Goal: Task Accomplishment & Management: Use online tool/utility

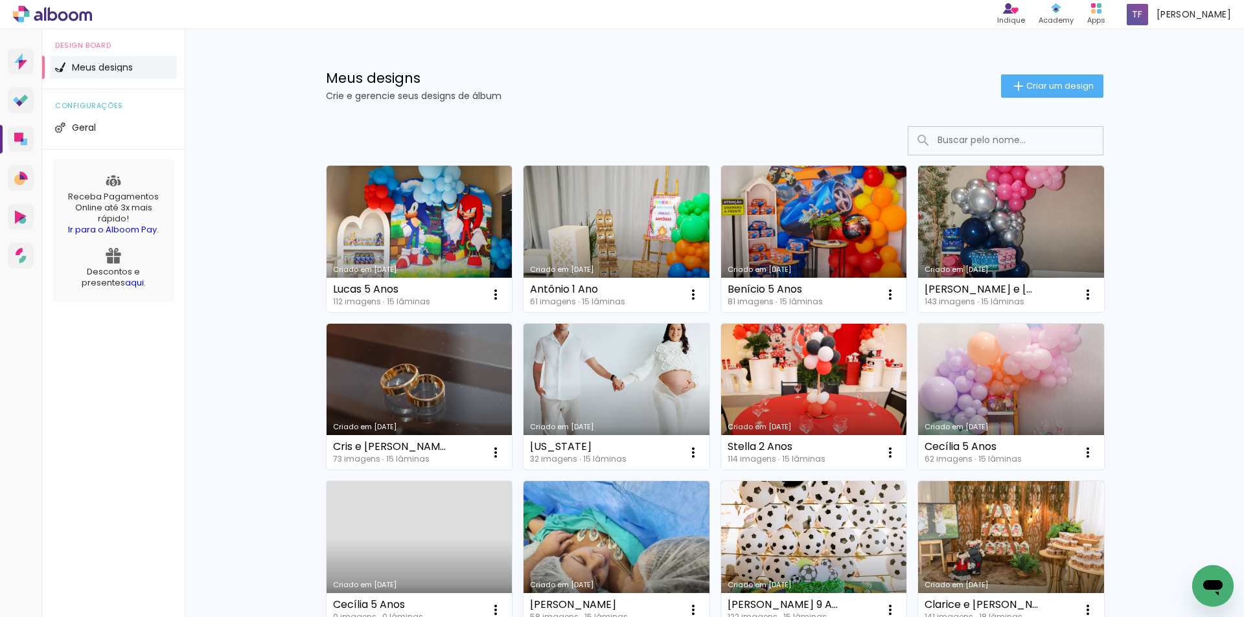
click at [968, 141] on input at bounding box center [1023, 140] width 185 height 27
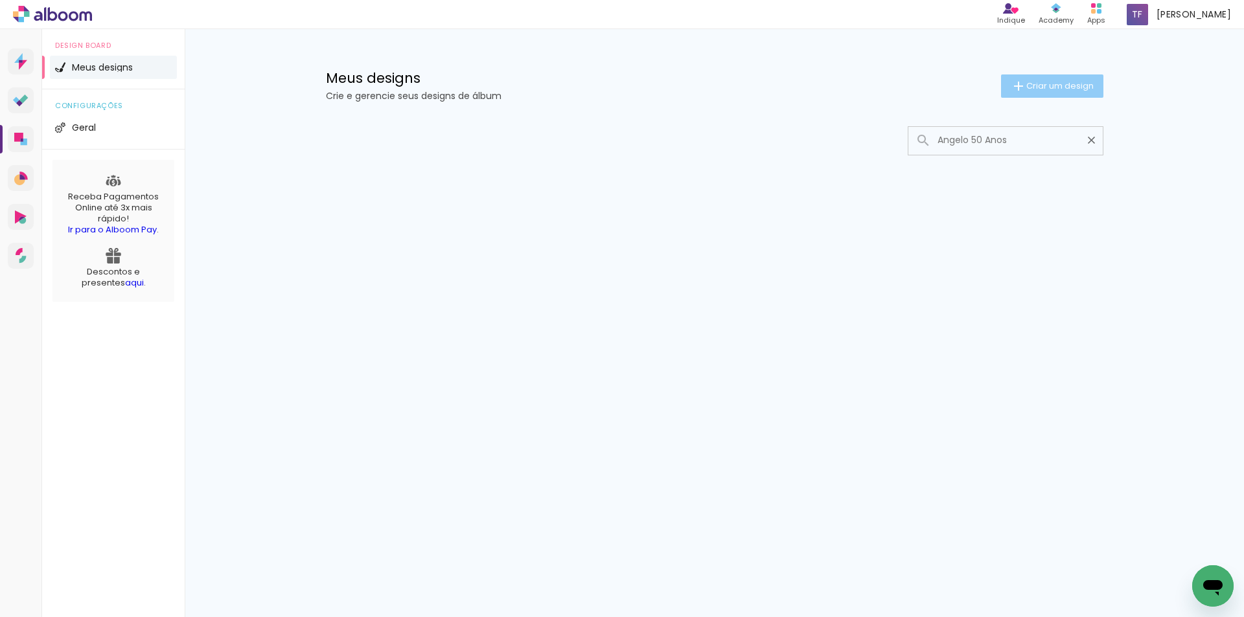
type input "Angelo 50 Anos"
type paper-input "Angelo 50 Anos"
click at [1054, 89] on span "Criar um design" at bounding box center [1059, 86] width 67 height 8
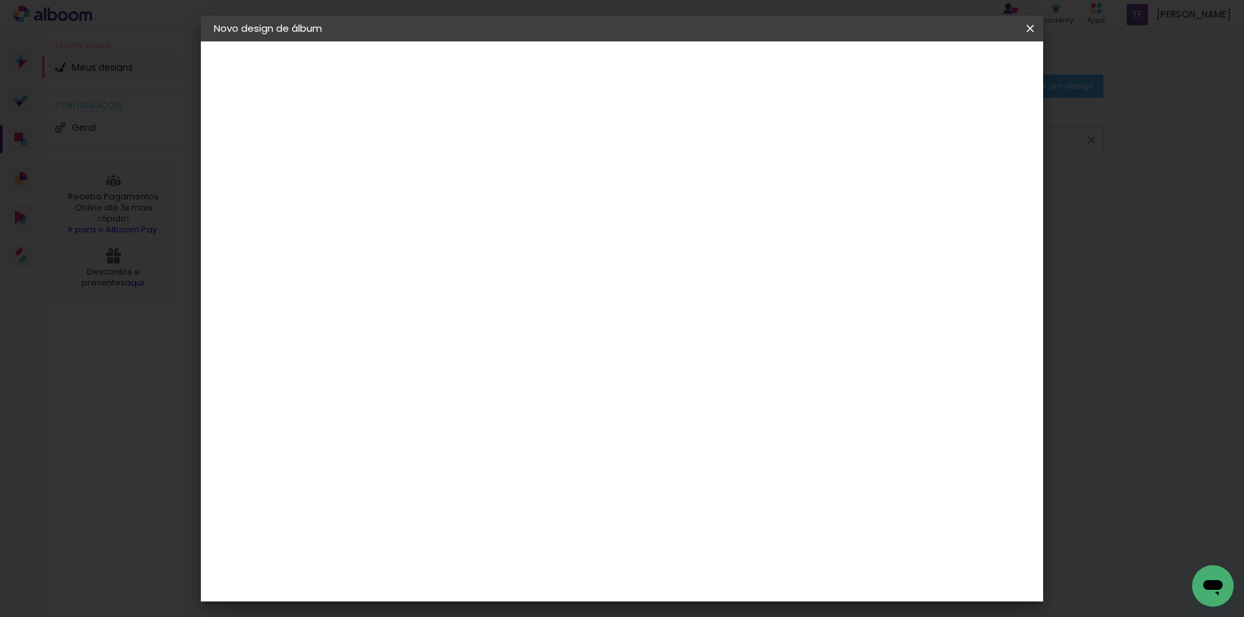
drag, startPoint x: 1034, startPoint y: 30, endPoint x: 1034, endPoint y: 51, distance: 21.4
click at [0, 0] on iron-icon at bounding box center [0, 0] width 0 height 0
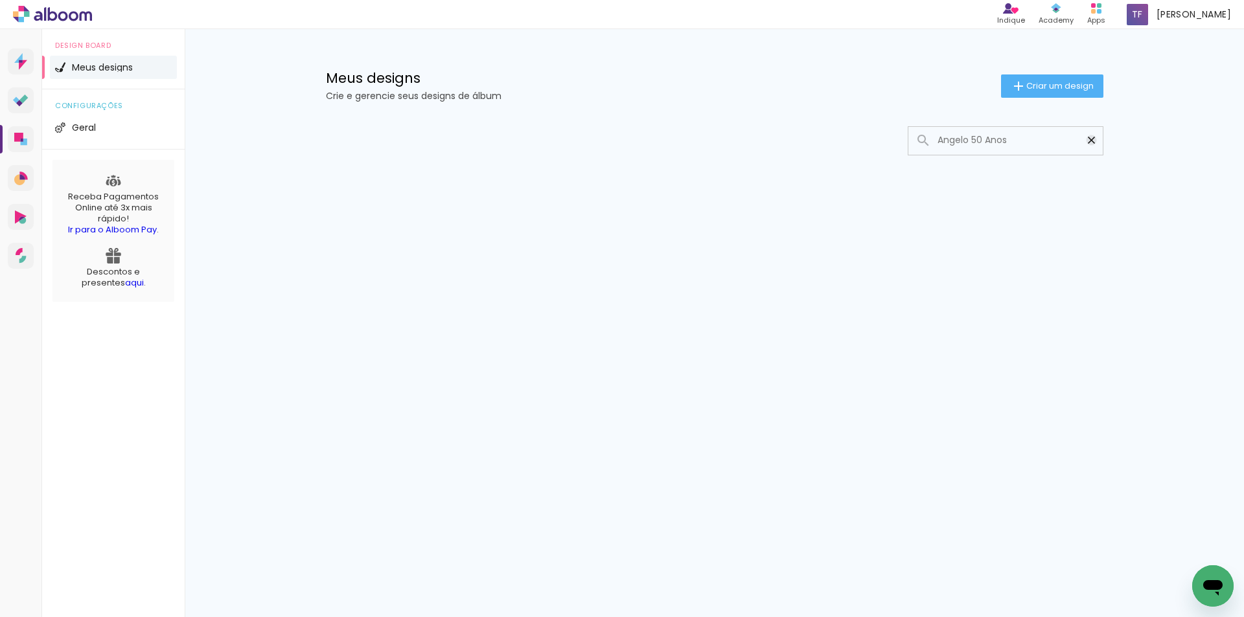
click at [1089, 140] on iron-icon at bounding box center [1091, 140] width 12 height 12
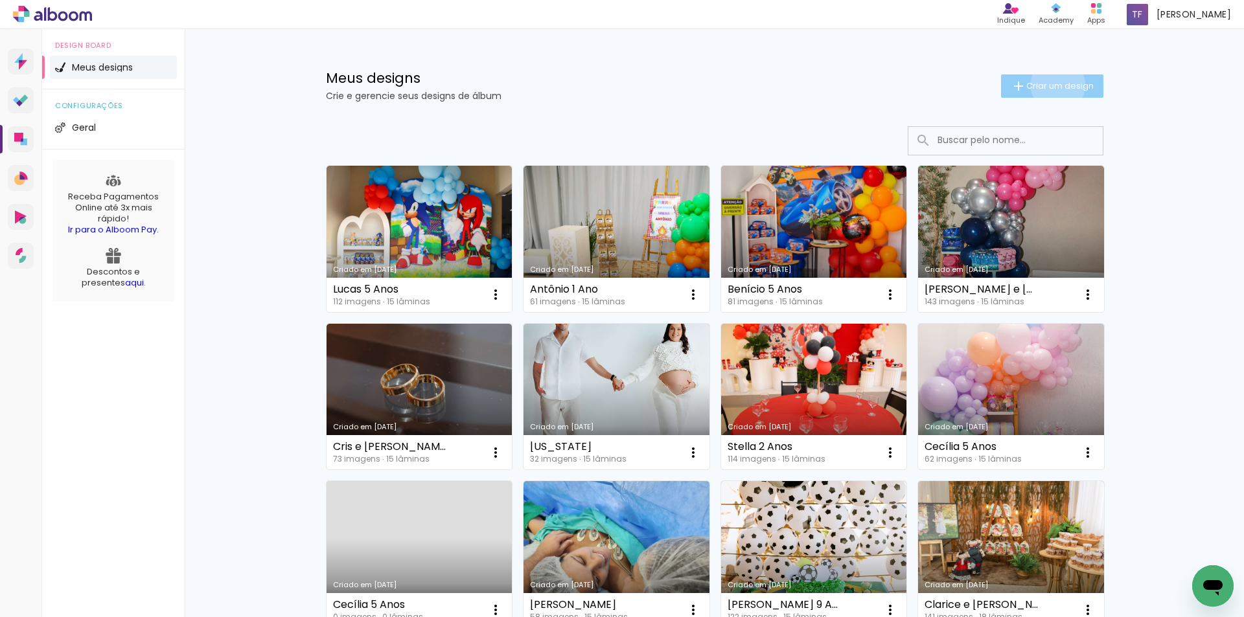
click at [1050, 85] on span "Criar um design" at bounding box center [1059, 86] width 67 height 8
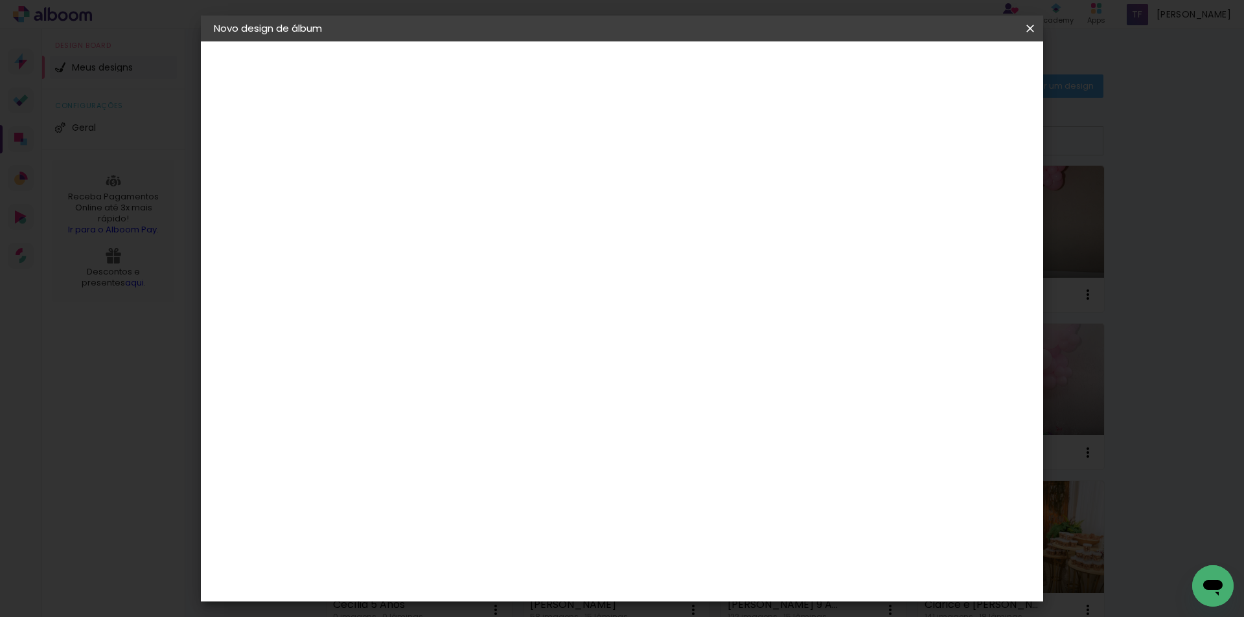
click at [426, 172] on input at bounding box center [426, 174] width 0 height 20
type input "Angelo 50 ANos"
type paper-input "Angelo 50 ANos"
click at [558, 71] on paper-button "Avançar" at bounding box center [526, 69] width 63 height 22
click at [0, 0] on slot "Avançar" at bounding box center [0, 0] width 0 height 0
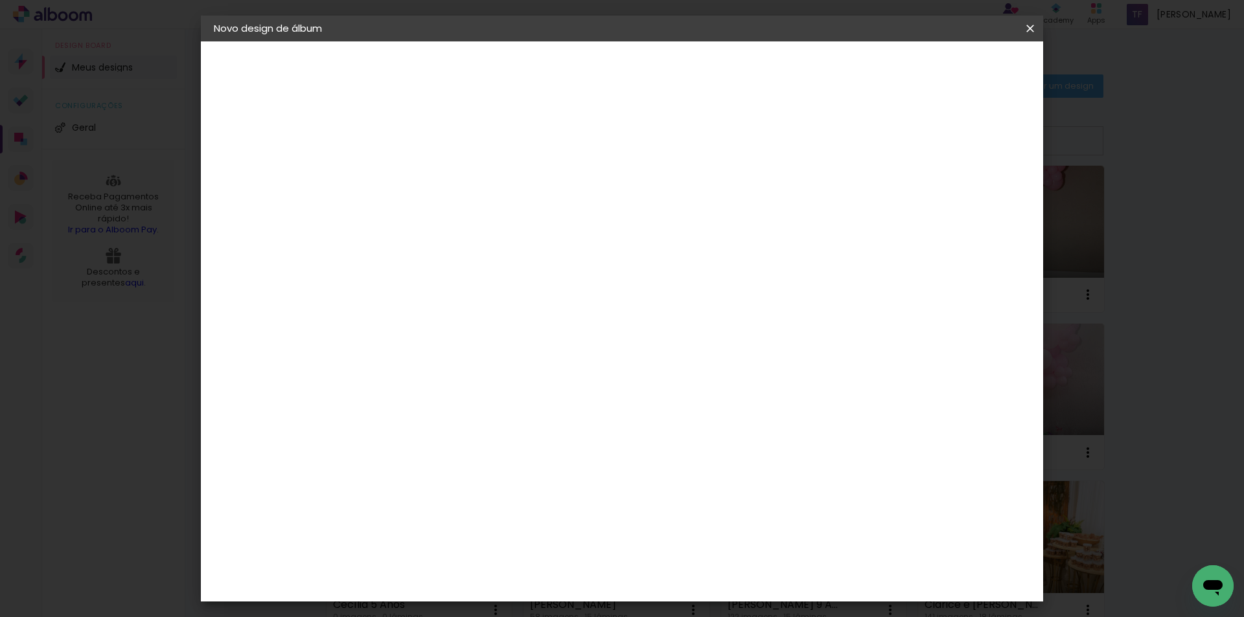
click at [476, 216] on input "text" at bounding box center [451, 226] width 51 height 20
drag, startPoint x: 633, startPoint y: 208, endPoint x: 670, endPoint y: 223, distance: 40.4
click at [633, 209] on paper-item "Luxo" at bounding box center [705, 215] width 259 height 26
type input "Luxo"
click at [513, 334] on span "15 × 20" at bounding box center [483, 351] width 60 height 34
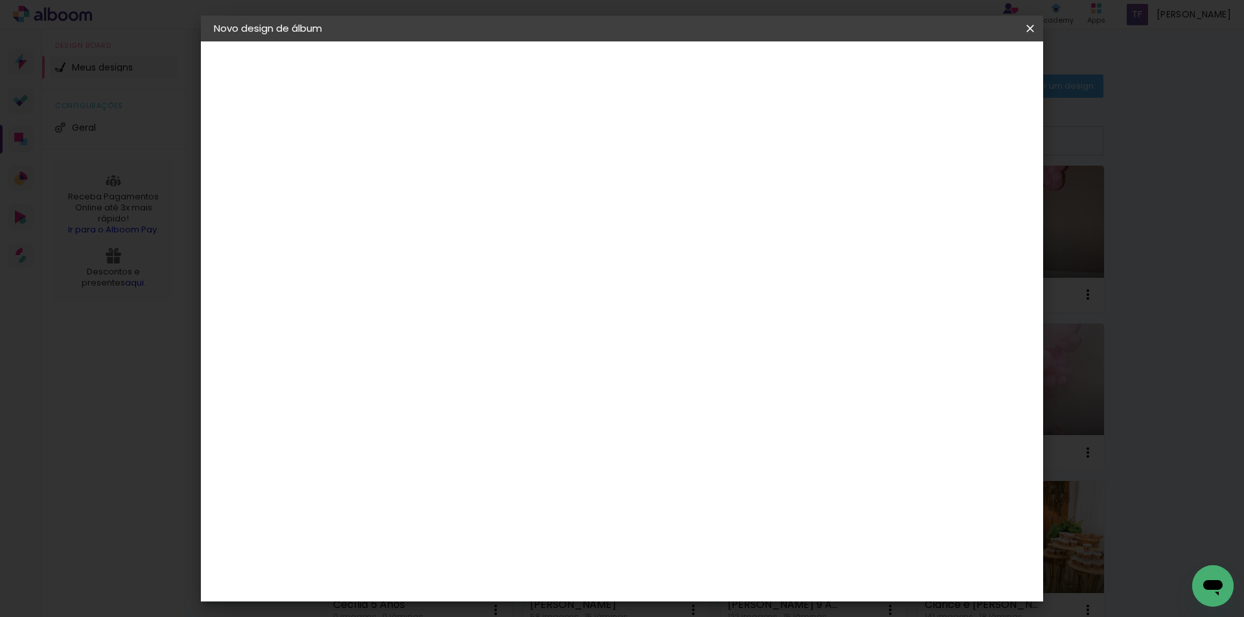
click at [0, 0] on slot "Avançar" at bounding box center [0, 0] width 0 height 0
click at [949, 69] on span "Iniciar design" at bounding box center [919, 68] width 59 height 9
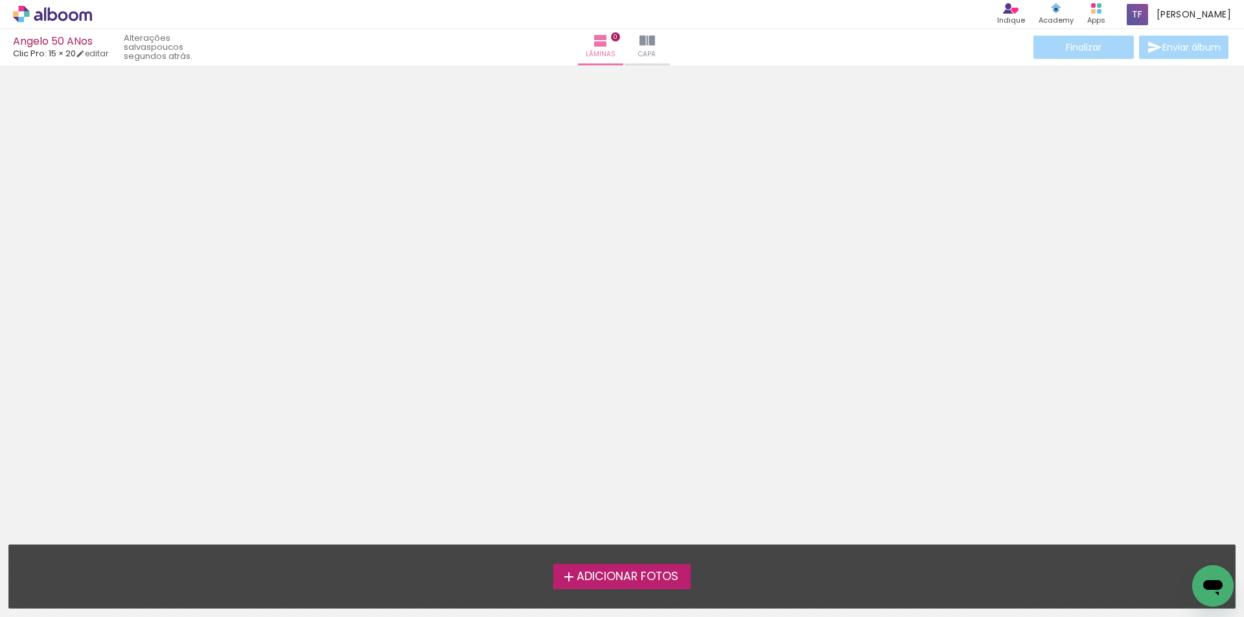
click at [636, 582] on span "Adicionar Fotos" at bounding box center [627, 577] width 102 height 12
click at [0, 0] on input "file" at bounding box center [0, 0] width 0 height 0
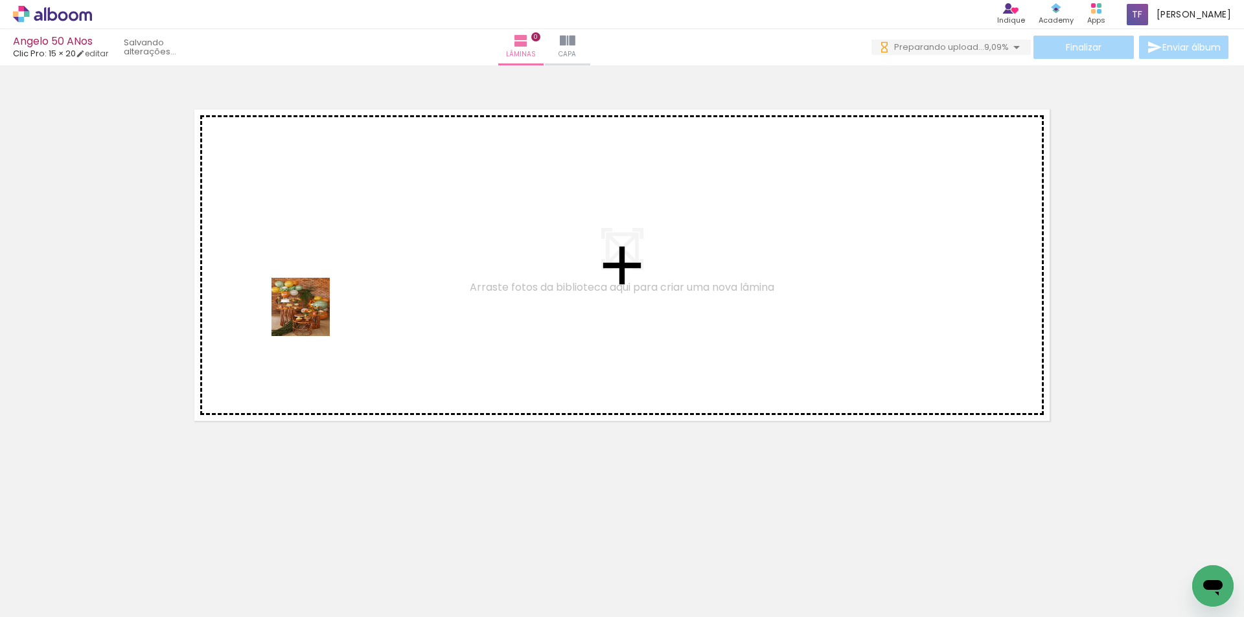
drag, startPoint x: 139, startPoint y: 574, endPoint x: 310, endPoint y: 317, distance: 309.7
click at [310, 317] on quentale-workspace at bounding box center [622, 308] width 1244 height 617
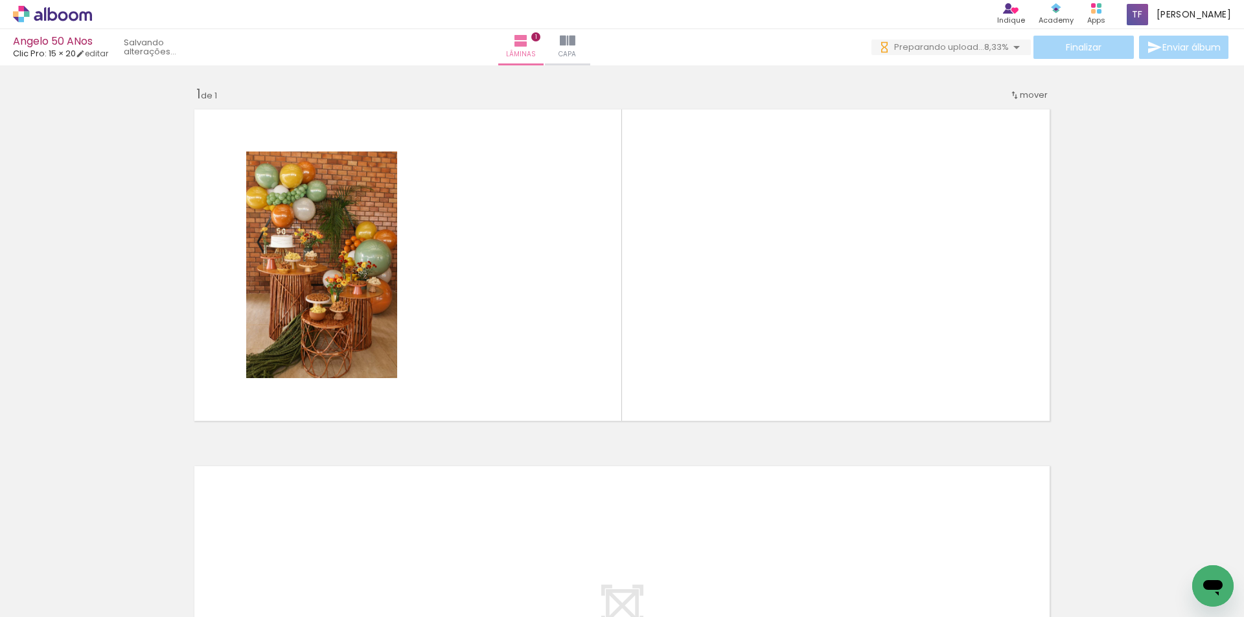
drag, startPoint x: 199, startPoint y: 578, endPoint x: 345, endPoint y: 497, distance: 166.1
click at [399, 291] on quentale-workspace at bounding box center [622, 308] width 1244 height 617
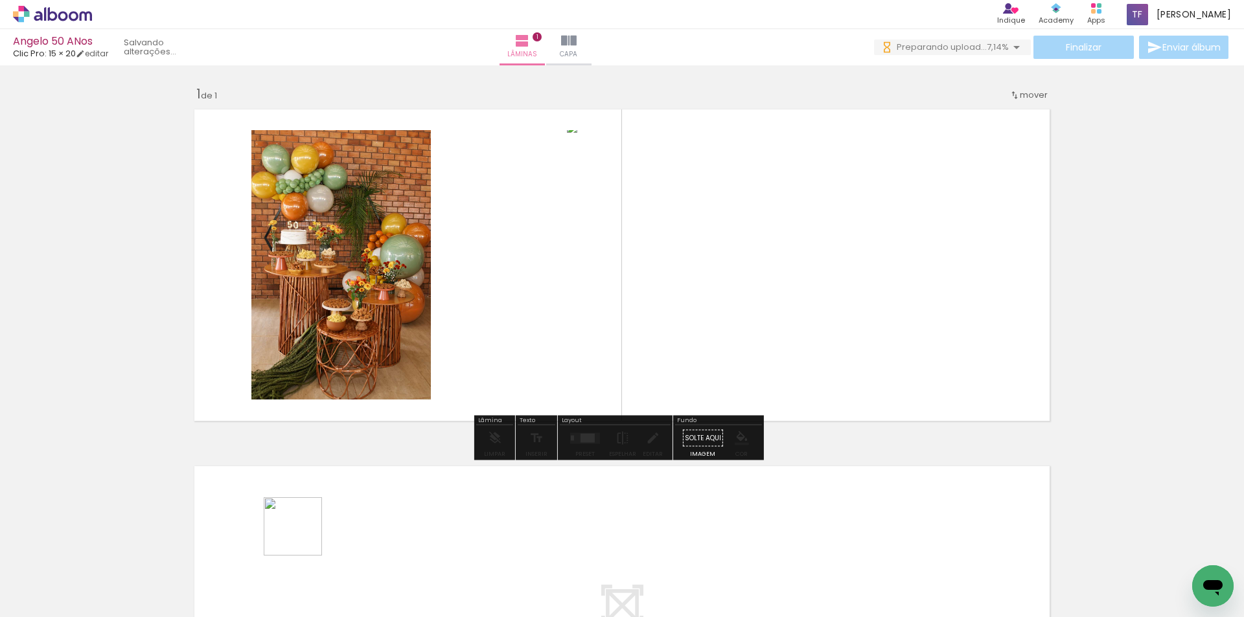
drag, startPoint x: 293, startPoint y: 552, endPoint x: 507, endPoint y: 301, distance: 329.9
click at [507, 301] on quentale-workspace at bounding box center [622, 308] width 1244 height 617
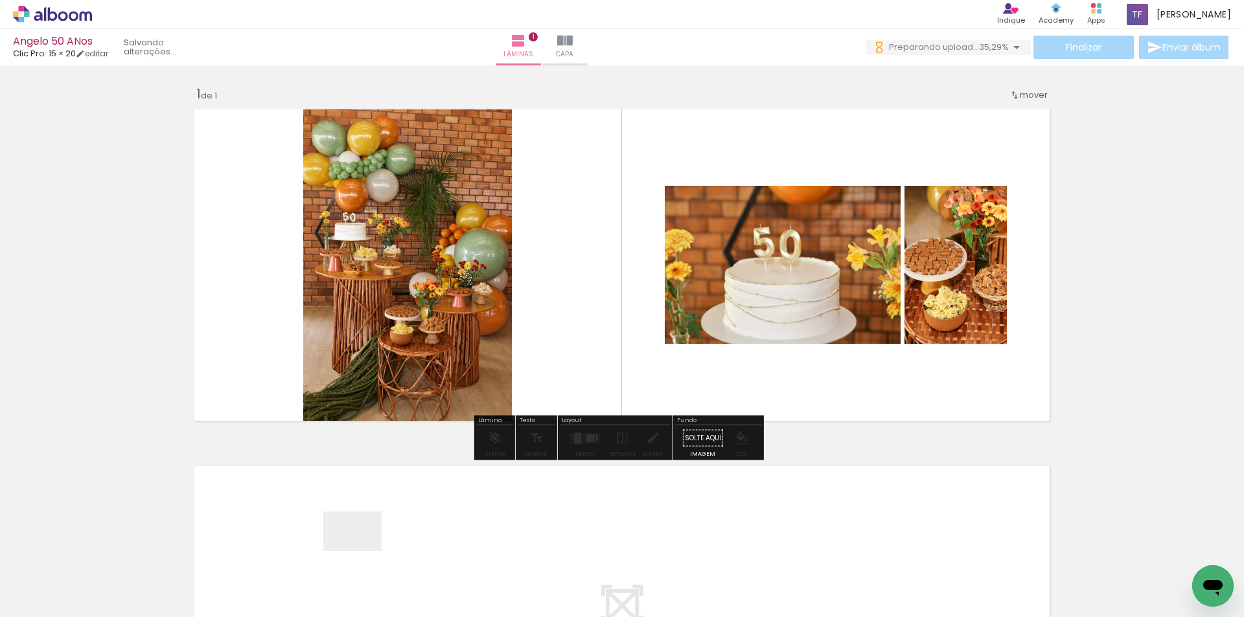
drag, startPoint x: 362, startPoint y: 551, endPoint x: 489, endPoint y: 348, distance: 239.2
click at [489, 348] on quentale-workspace at bounding box center [622, 308] width 1244 height 617
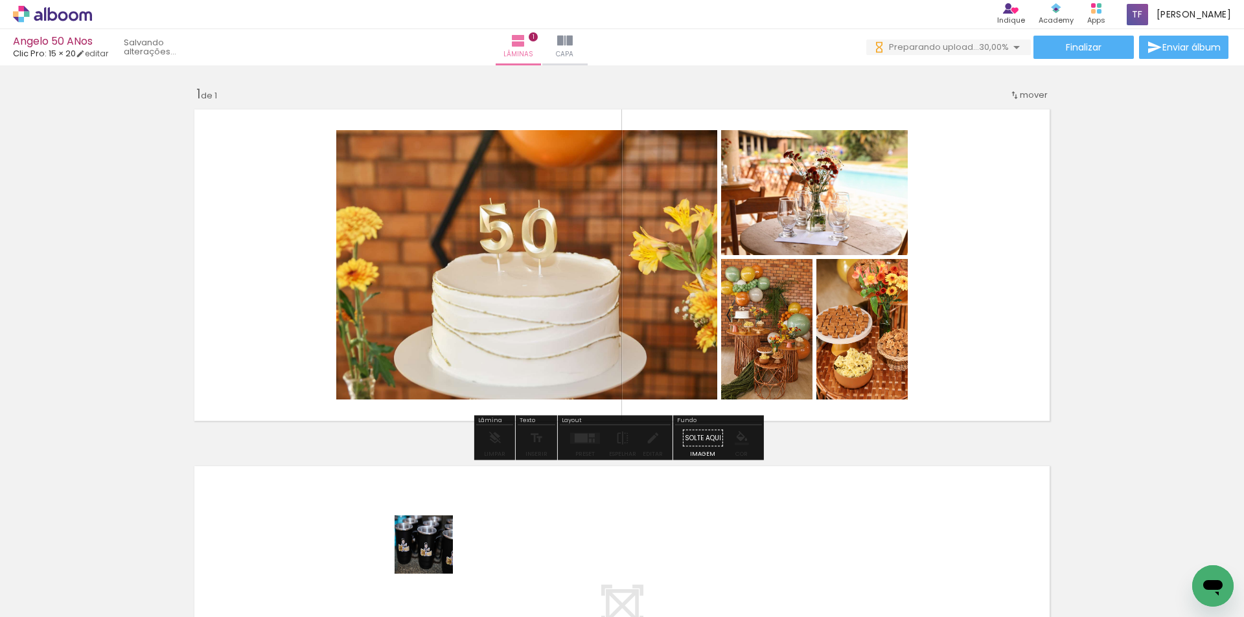
drag, startPoint x: 429, startPoint y: 576, endPoint x: 619, endPoint y: 337, distance: 306.1
click at [517, 284] on quentale-workspace at bounding box center [622, 308] width 1244 height 617
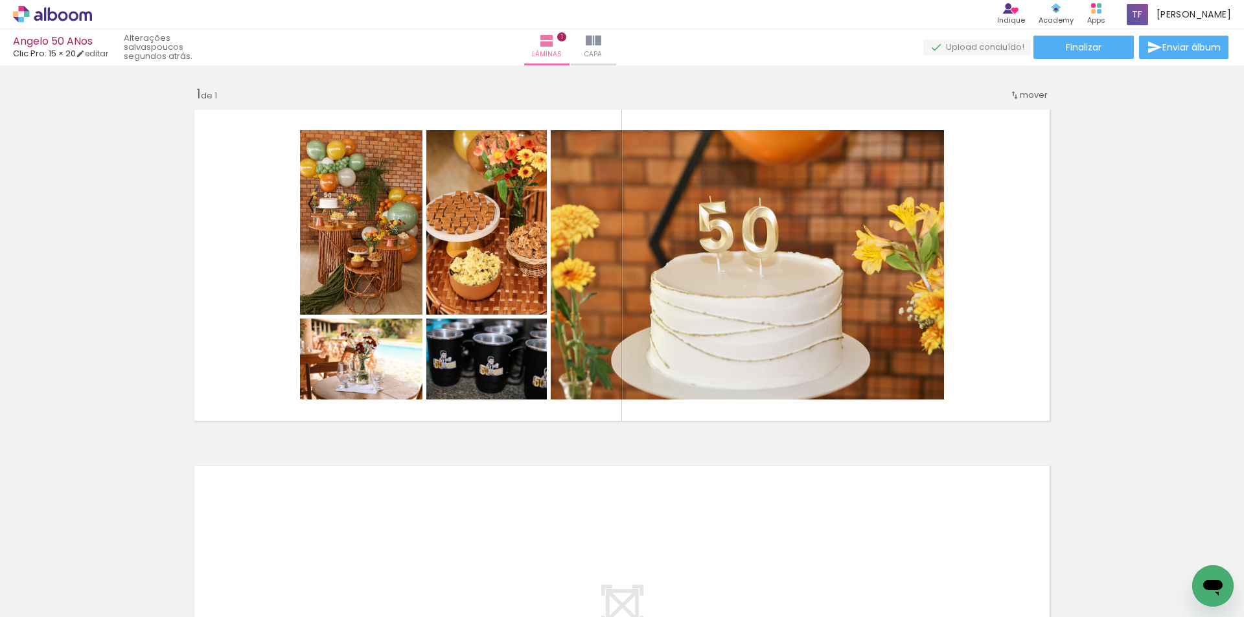
click at [58, 595] on span "Adicionar Fotos" at bounding box center [46, 600] width 39 height 14
click at [0, 0] on input "file" at bounding box center [0, 0] width 0 height 0
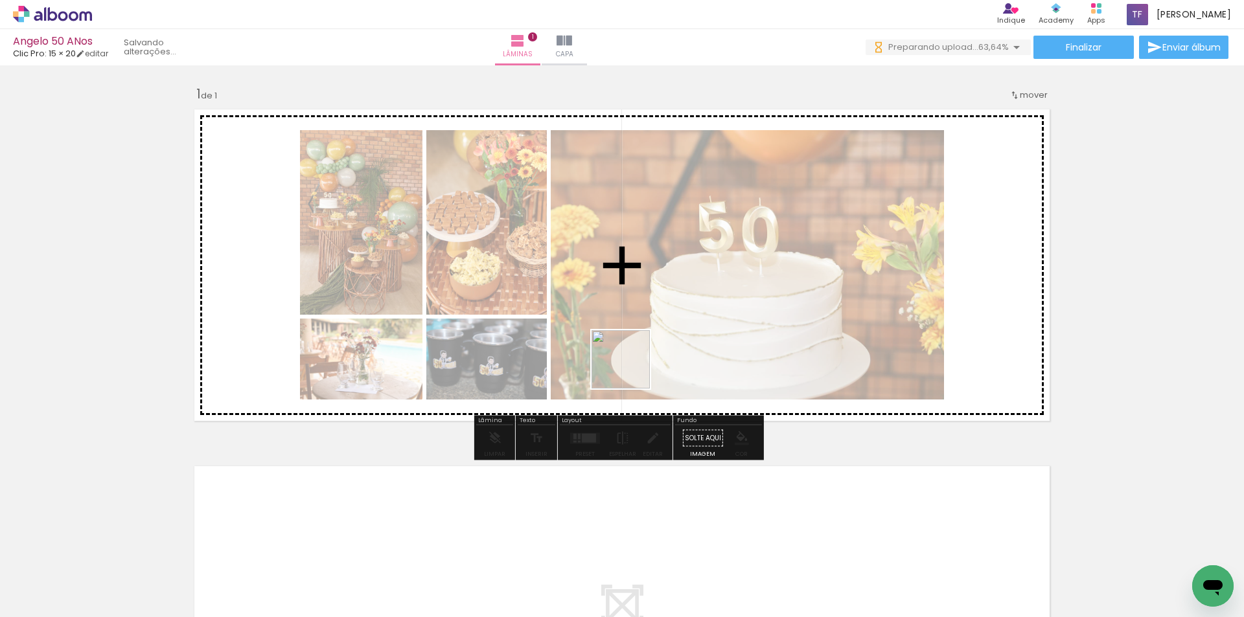
drag, startPoint x: 552, startPoint y: 581, endPoint x: 639, endPoint y: 344, distance: 252.7
click at [639, 344] on quentale-workspace at bounding box center [622, 308] width 1244 height 617
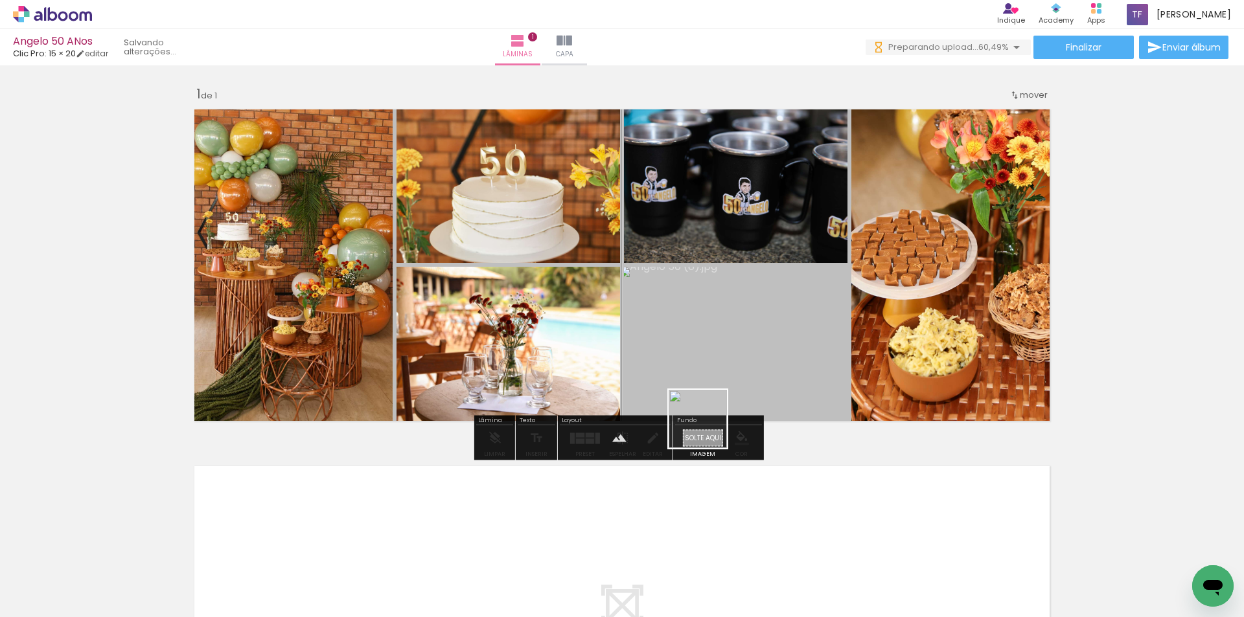
drag, startPoint x: 626, startPoint y: 571, endPoint x: 709, endPoint y: 547, distance: 85.9
click at [727, 406] on quentale-workspace at bounding box center [622, 308] width 1244 height 617
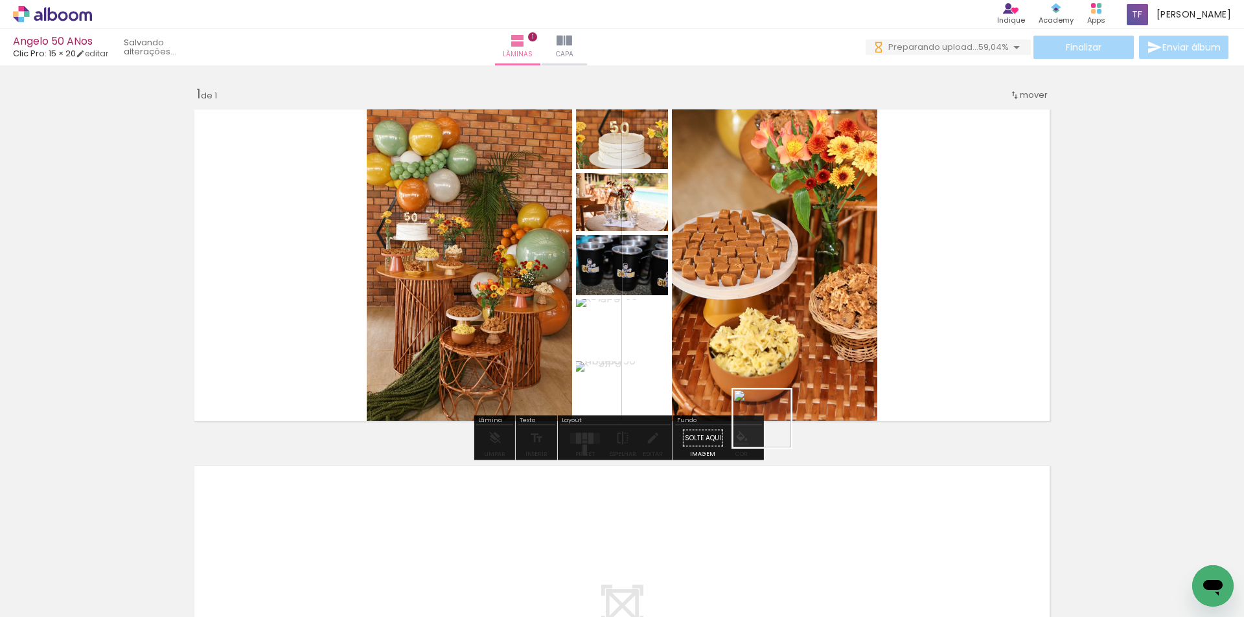
drag, startPoint x: 692, startPoint y: 573, endPoint x: 815, endPoint y: 532, distance: 129.9
click at [797, 394] on quentale-workspace at bounding box center [622, 308] width 1244 height 617
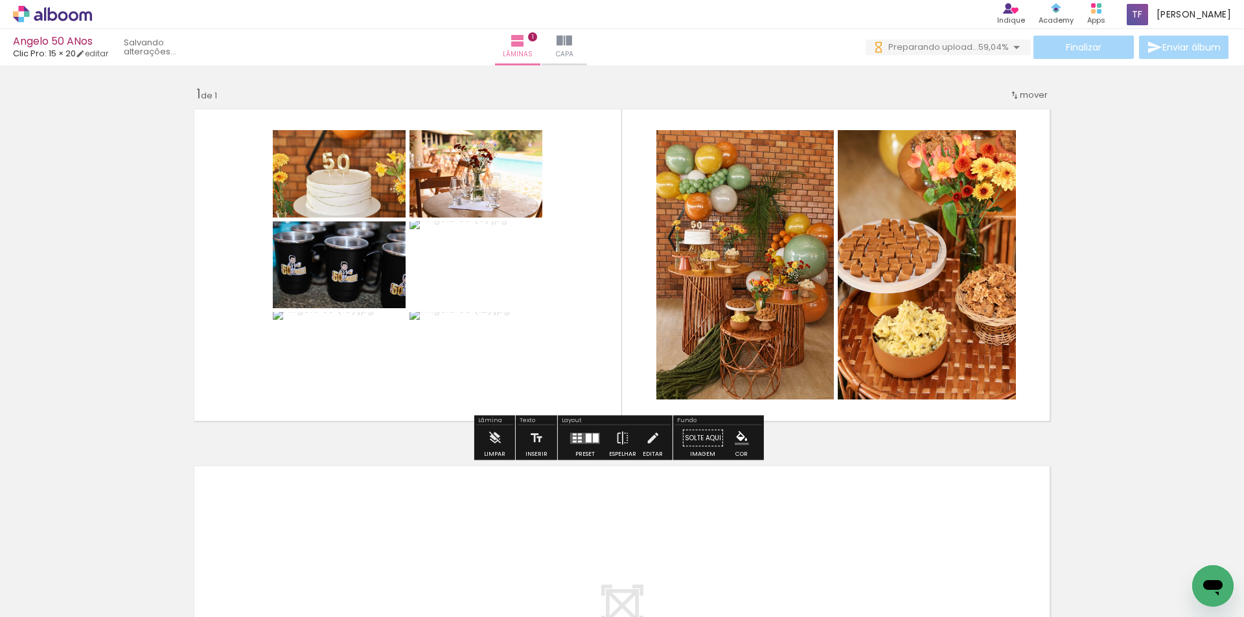
scroll to position [0, 0]
drag, startPoint x: 821, startPoint y: 459, endPoint x: 856, endPoint y: 532, distance: 80.5
click at [852, 411] on quentale-workspace at bounding box center [622, 308] width 1244 height 617
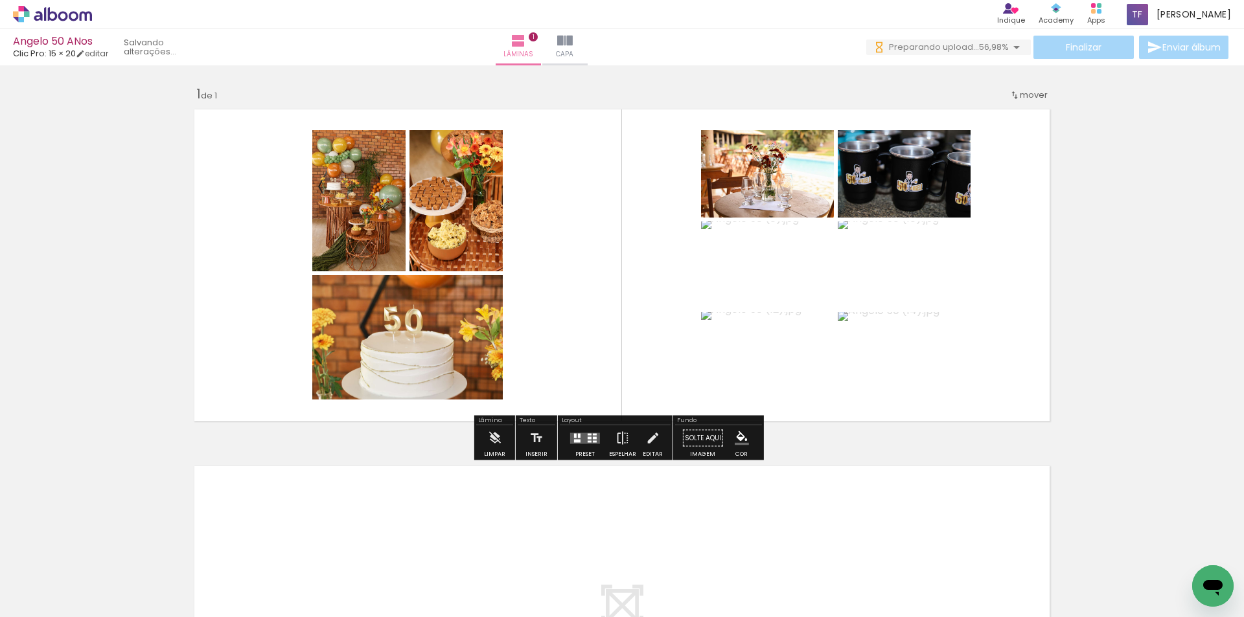
drag, startPoint x: 848, startPoint y: 569, endPoint x: 883, endPoint y: 392, distance: 179.7
click at [883, 392] on quentale-workspace at bounding box center [622, 308] width 1244 height 617
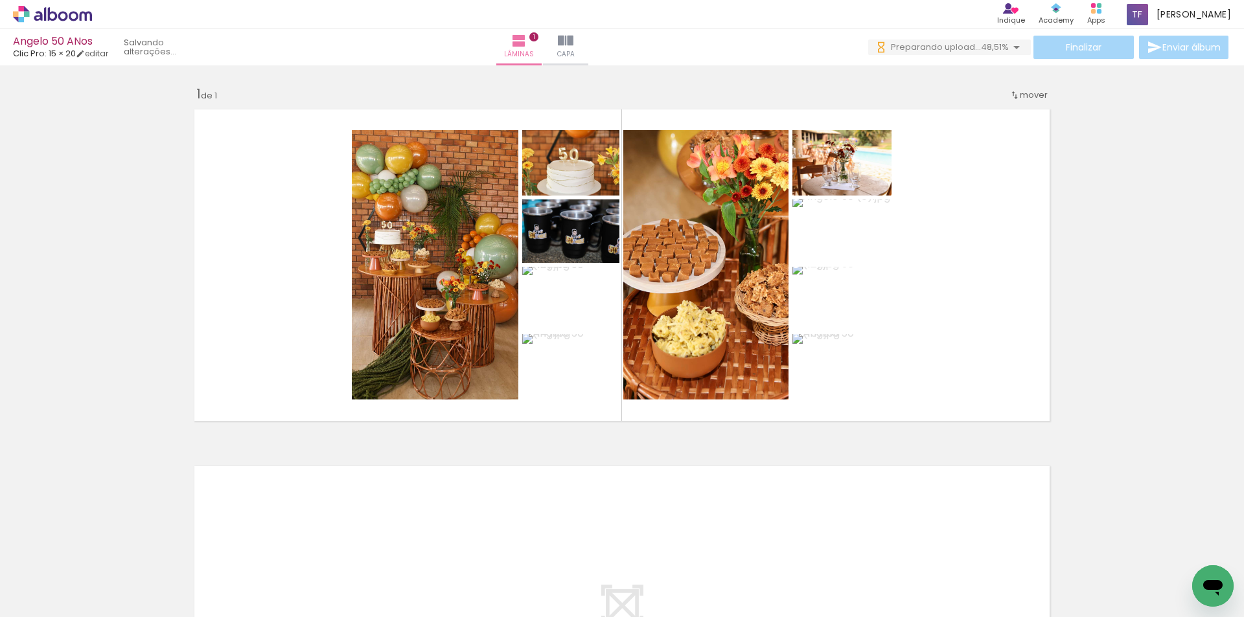
drag, startPoint x: 911, startPoint y: 579, endPoint x: 955, endPoint y: 541, distance: 57.8
click at [927, 398] on quentale-workspace at bounding box center [622, 308] width 1244 height 617
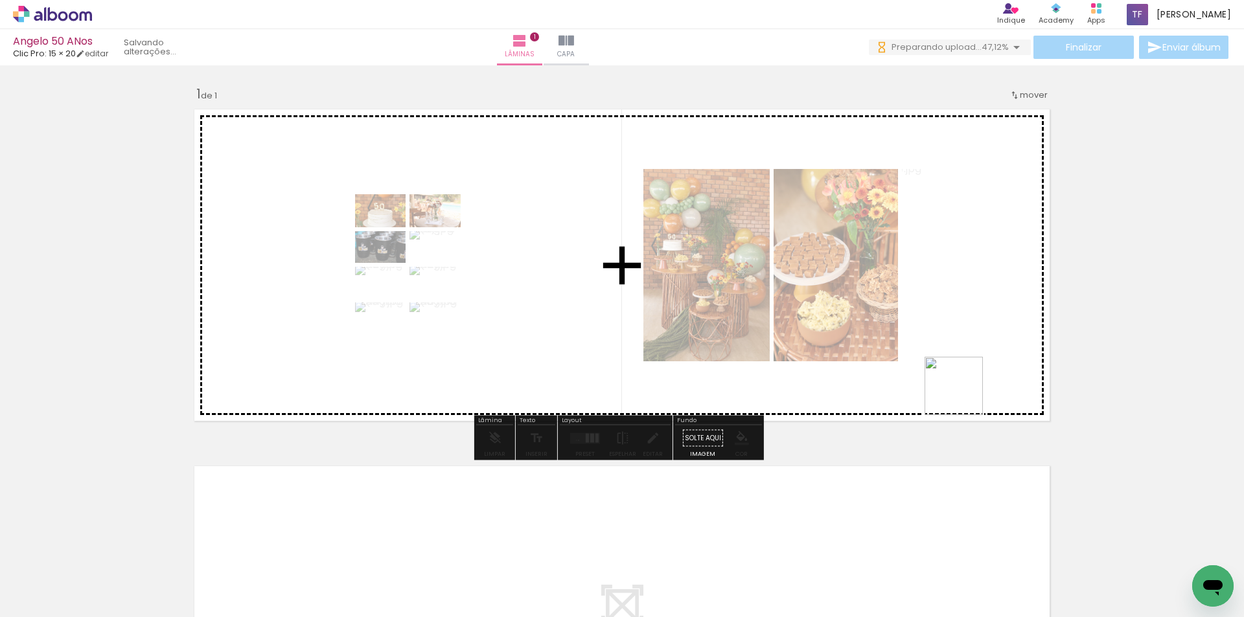
drag, startPoint x: 970, startPoint y: 538, endPoint x: 963, endPoint y: 389, distance: 149.8
click at [963, 389] on quentale-workspace at bounding box center [622, 308] width 1244 height 617
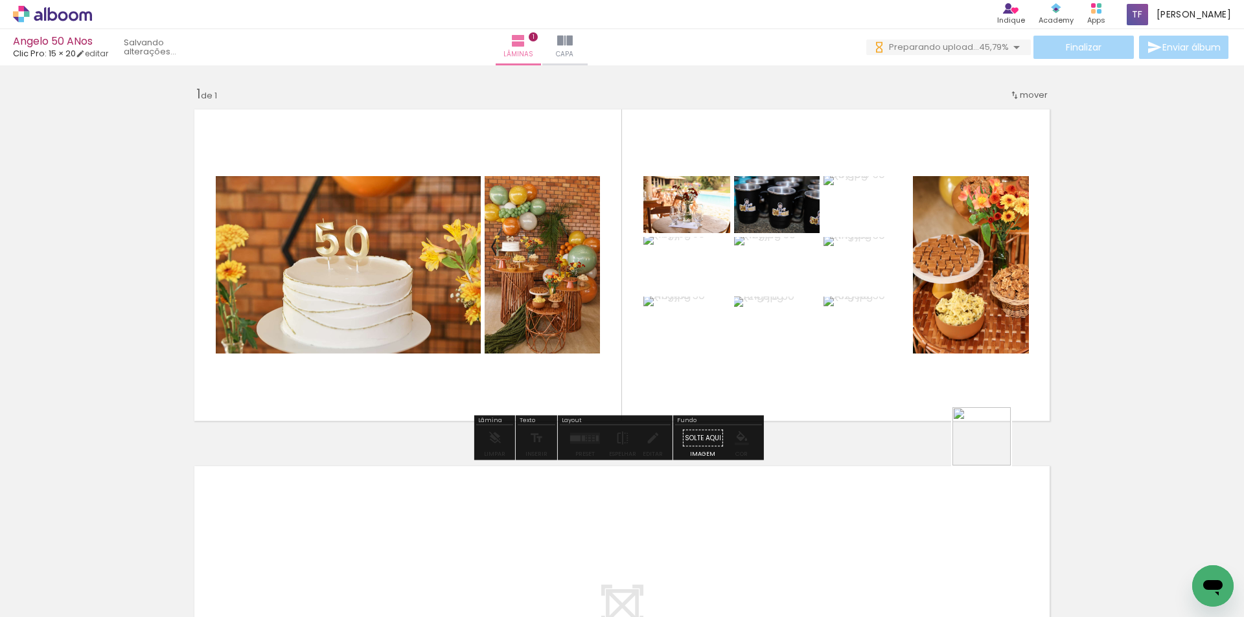
drag, startPoint x: 1010, startPoint y: 479, endPoint x: 1072, endPoint y: 537, distance: 85.2
click at [948, 375] on quentale-workspace at bounding box center [622, 308] width 1244 height 617
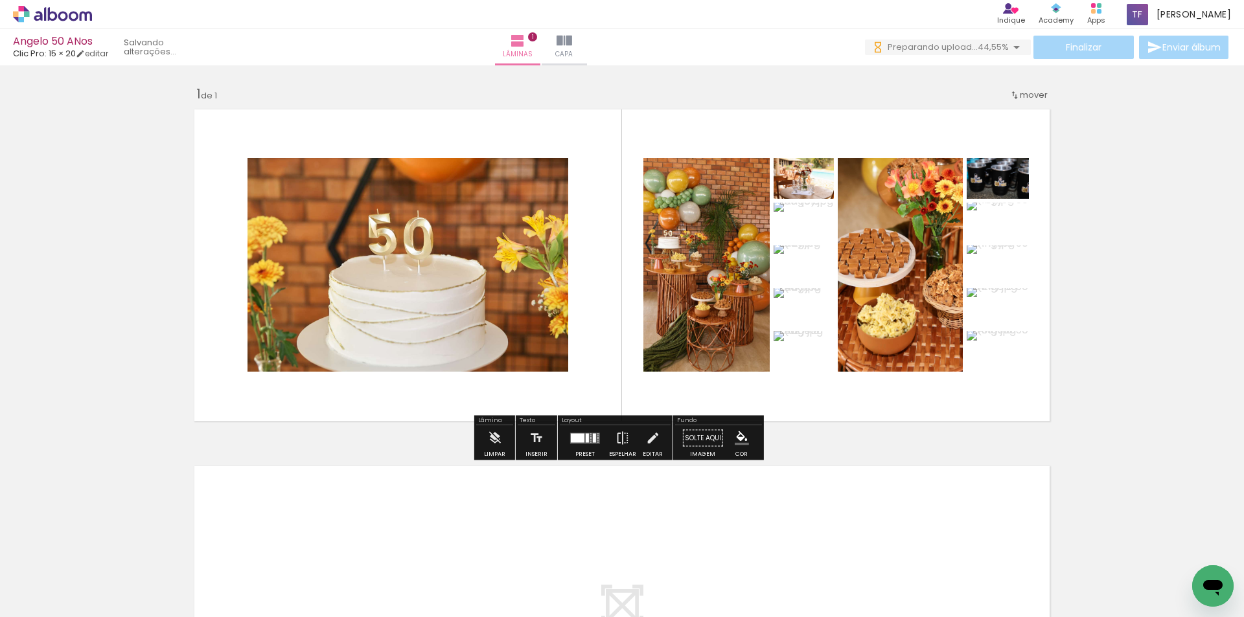
drag, startPoint x: 1110, startPoint y: 567, endPoint x: 986, endPoint y: 297, distance: 297.3
click at [986, 297] on quentale-workspace at bounding box center [622, 308] width 1244 height 617
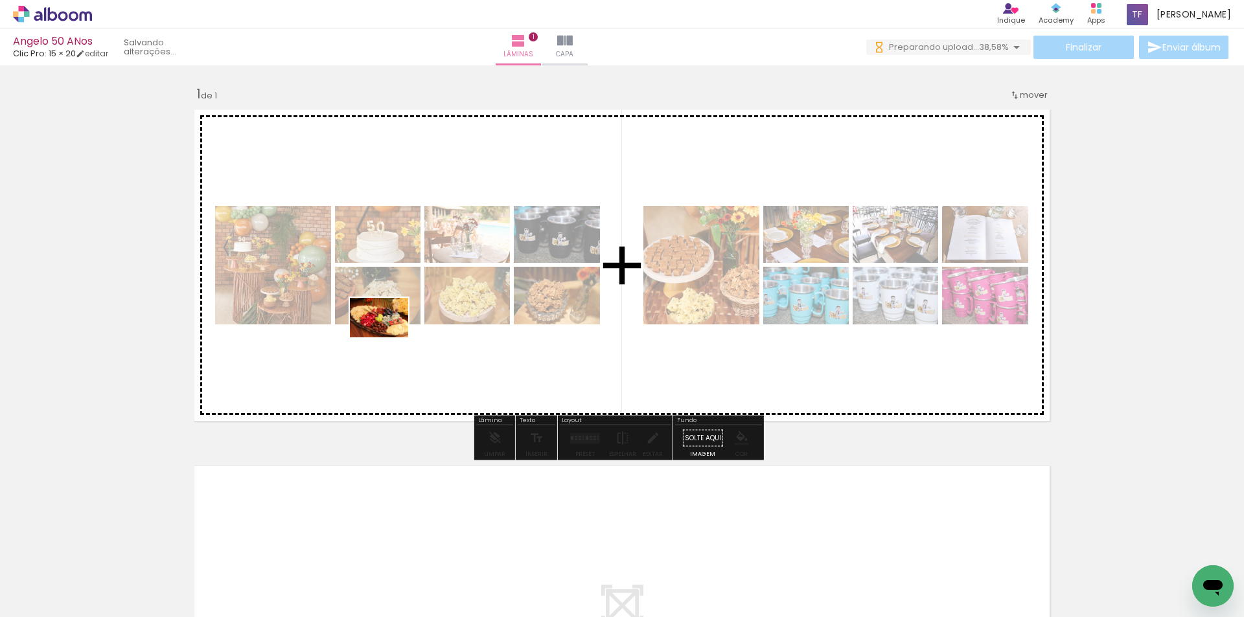
drag, startPoint x: 267, startPoint y: 579, endPoint x: 389, endPoint y: 336, distance: 271.7
click at [389, 336] on quentale-workspace at bounding box center [622, 308] width 1244 height 617
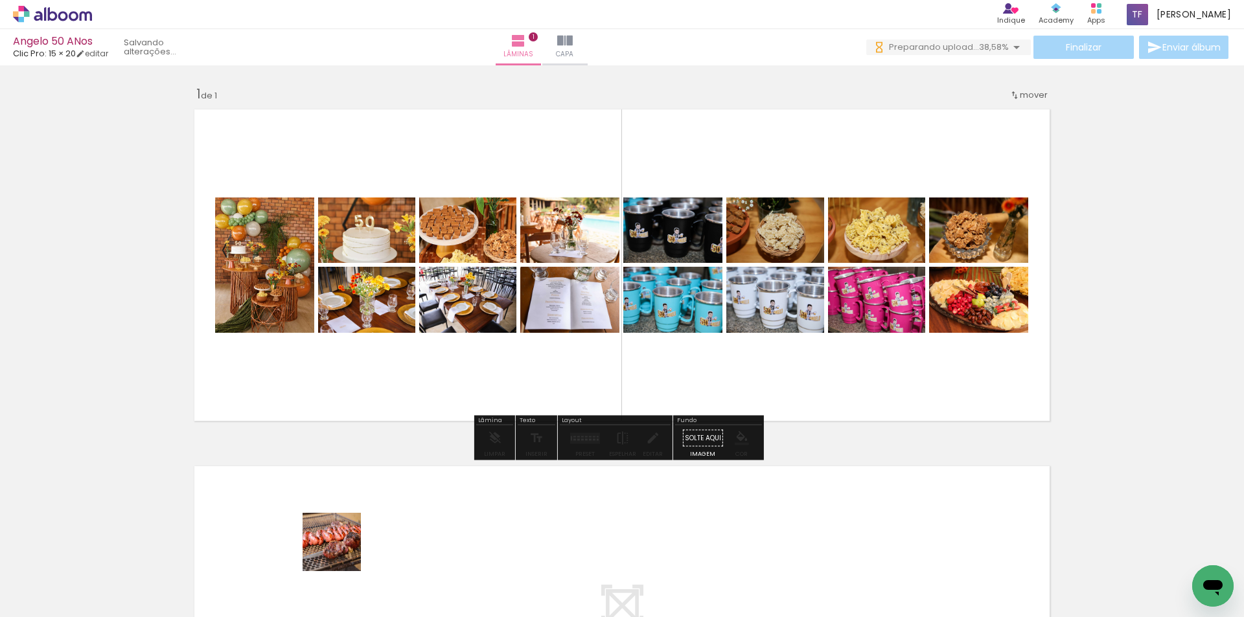
drag, startPoint x: 341, startPoint y: 552, endPoint x: 484, endPoint y: 334, distance: 260.1
click at [484, 334] on quentale-workspace at bounding box center [622, 308] width 1244 height 617
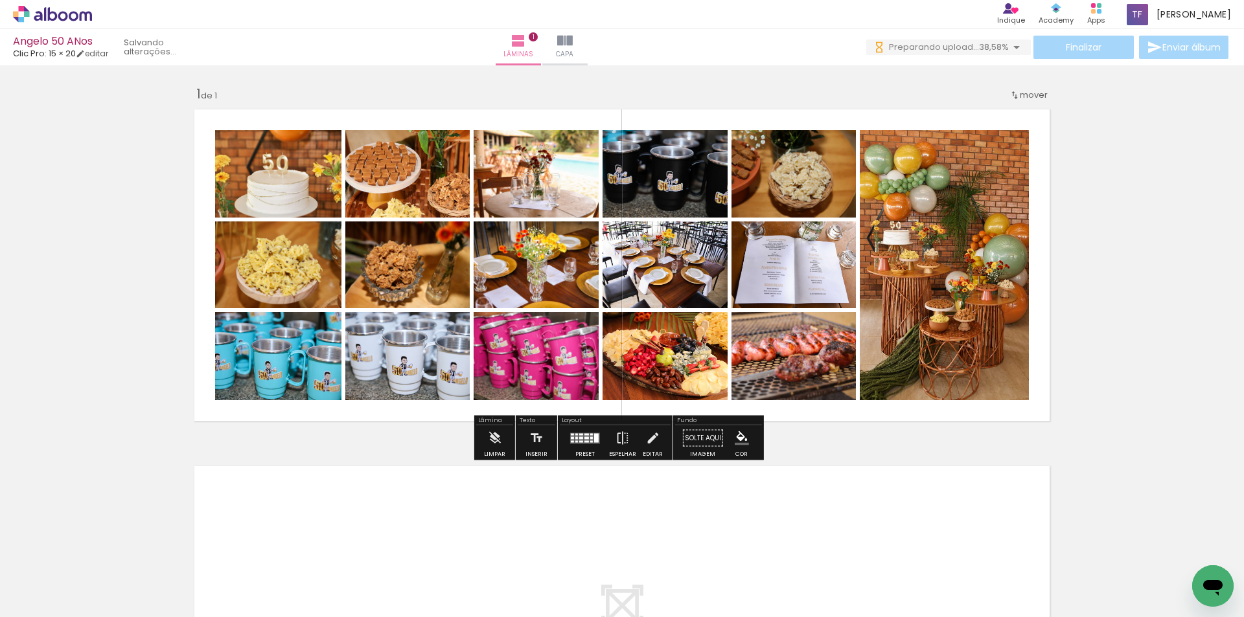
scroll to position [0, 2979]
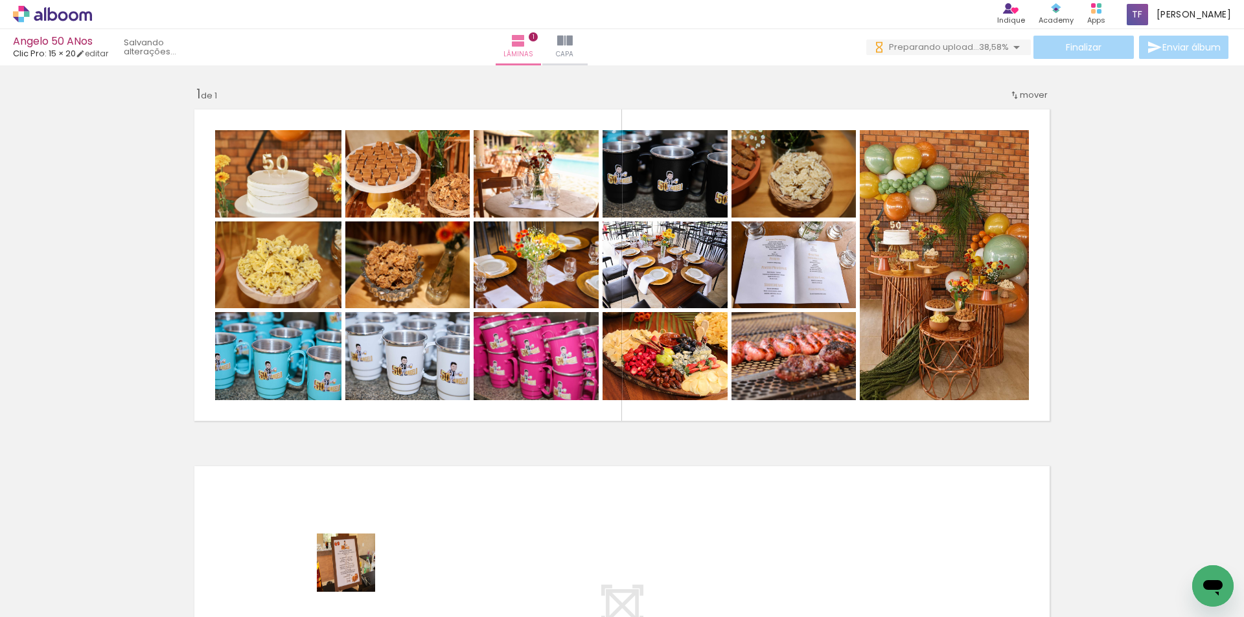
drag, startPoint x: 356, startPoint y: 573, endPoint x: 451, endPoint y: 464, distance: 145.0
click at [442, 356] on quentale-workspace at bounding box center [622, 308] width 1244 height 617
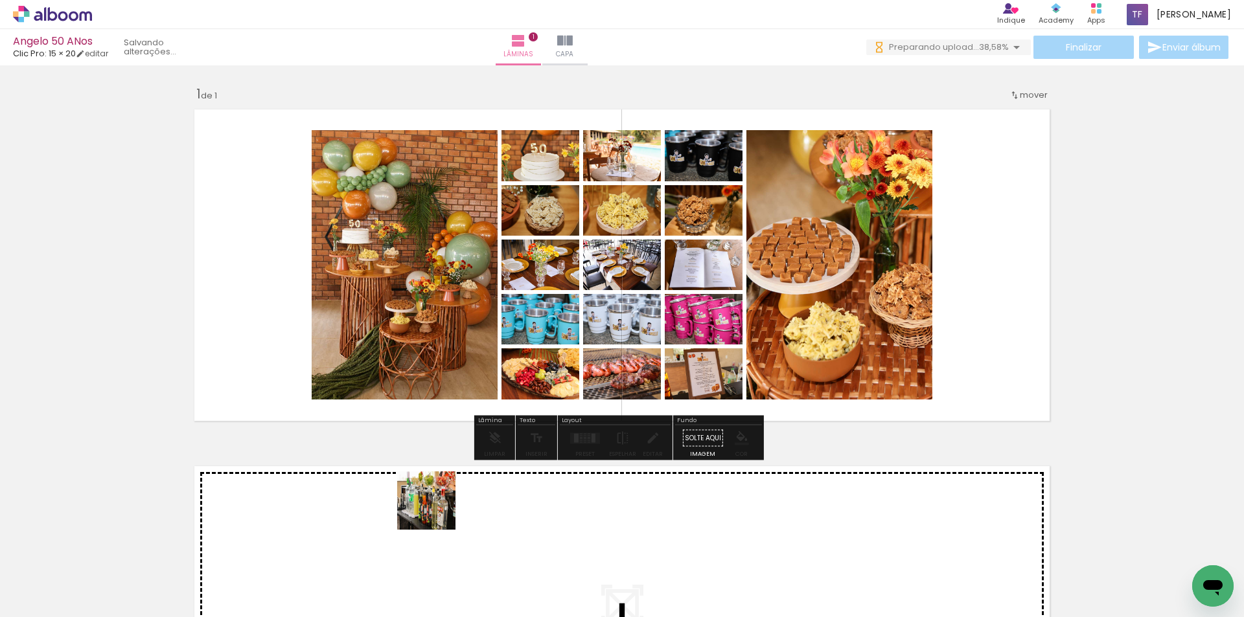
drag, startPoint x: 425, startPoint y: 563, endPoint x: 478, endPoint y: 595, distance: 62.2
click at [477, 407] on quentale-workspace at bounding box center [622, 308] width 1244 height 617
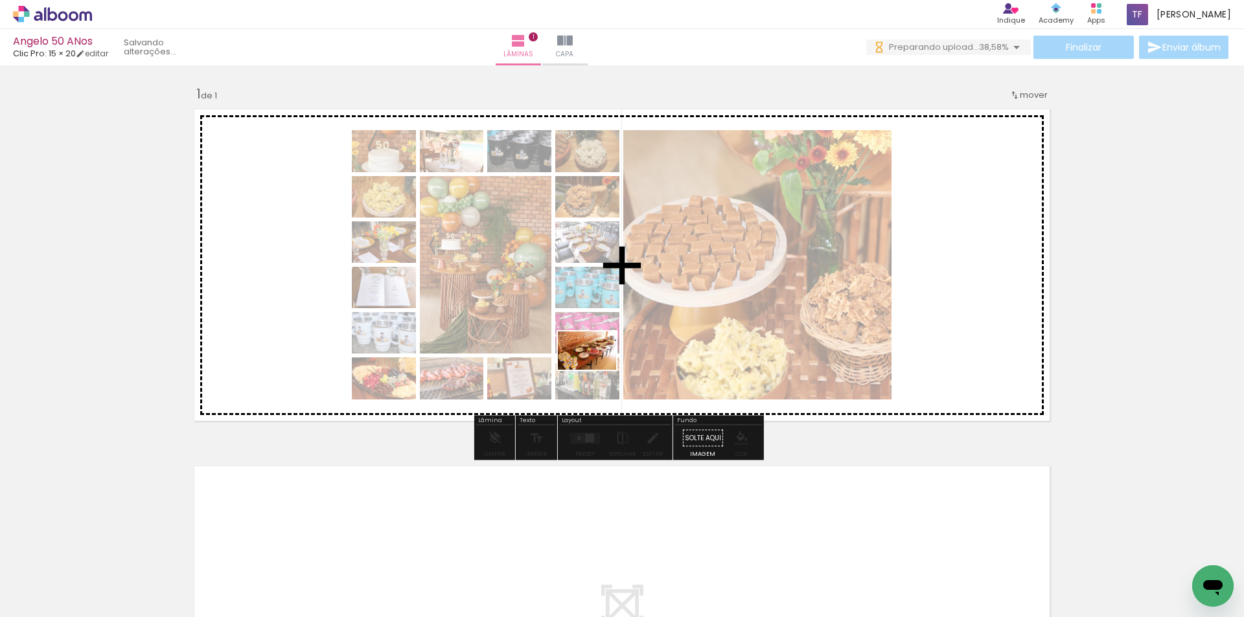
drag, startPoint x: 490, startPoint y: 578, endPoint x: 597, endPoint y: 370, distance: 233.5
click at [597, 370] on quentale-workspace at bounding box center [622, 308] width 1244 height 617
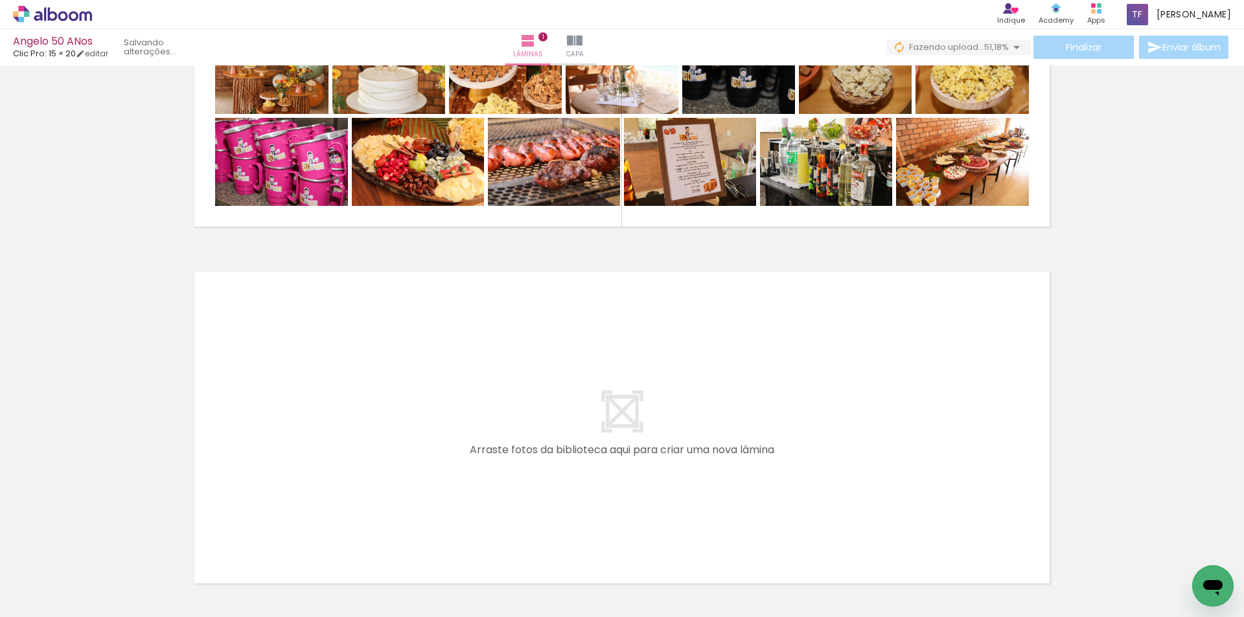
scroll to position [0, 4156]
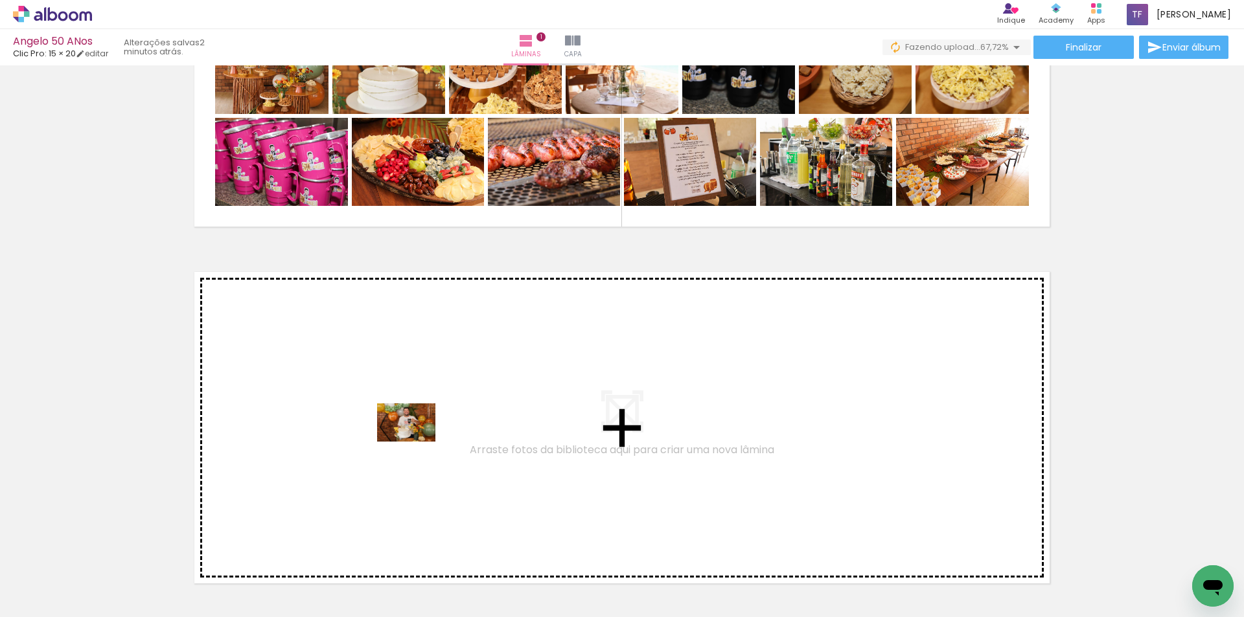
drag, startPoint x: 408, startPoint y: 577, endPoint x: 416, endPoint y: 439, distance: 138.2
click at [416, 439] on quentale-workspace at bounding box center [622, 308] width 1244 height 617
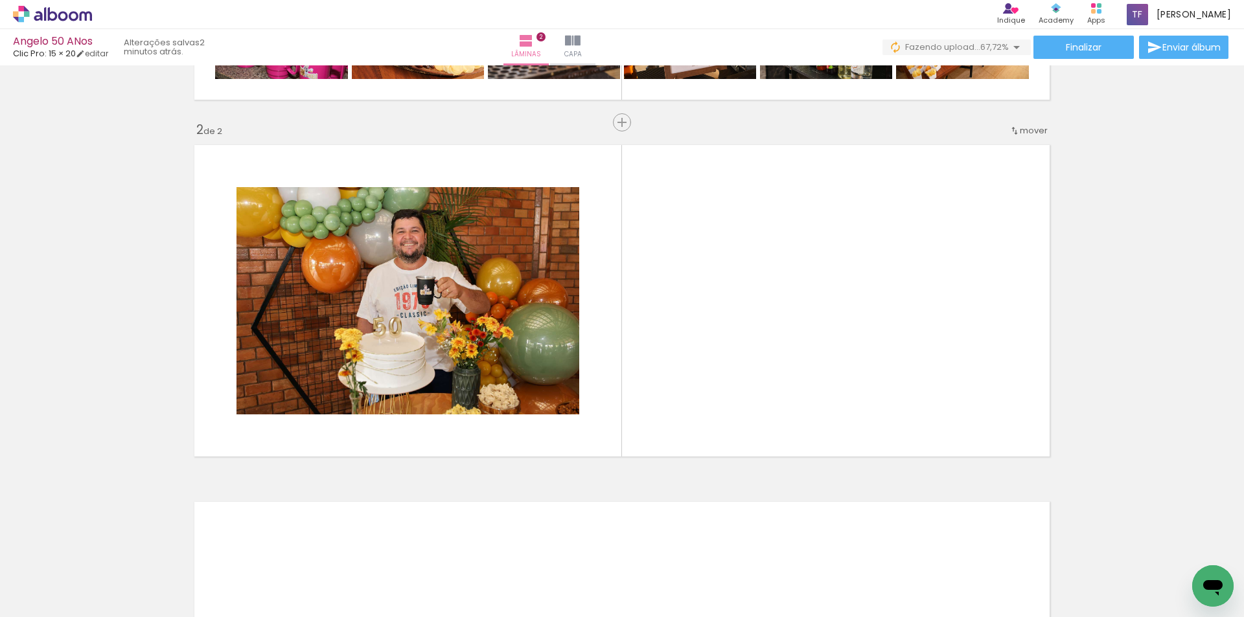
scroll to position [0, 5030]
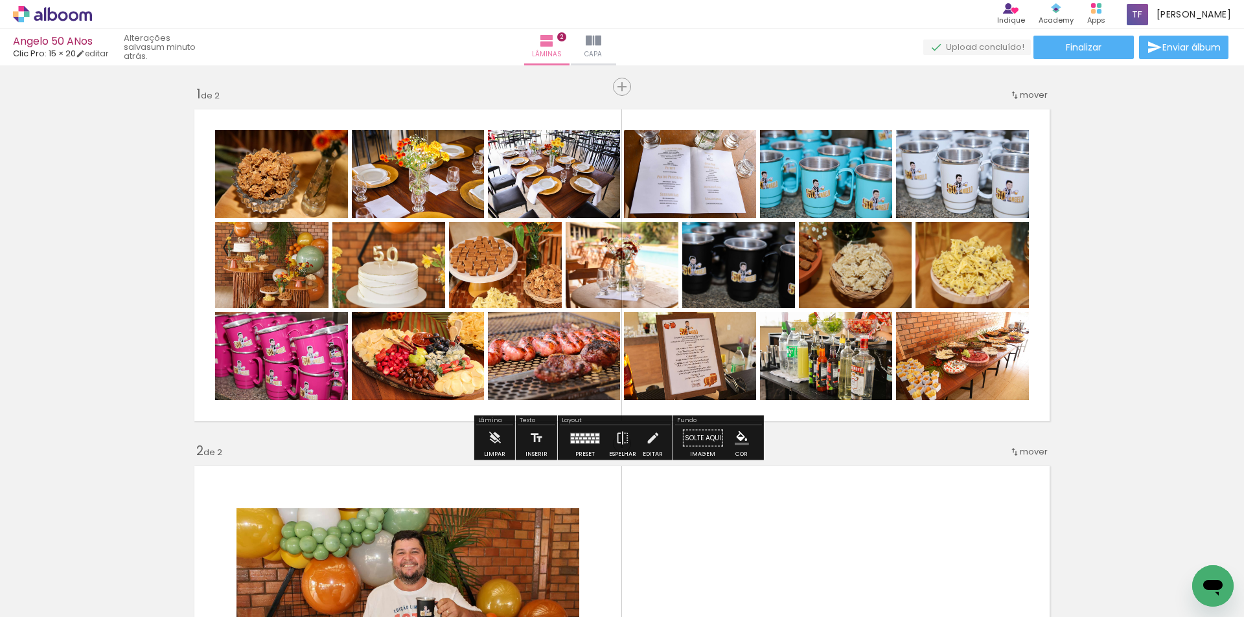
click at [591, 435] on div at bounding box center [592, 434] width 3 height 3
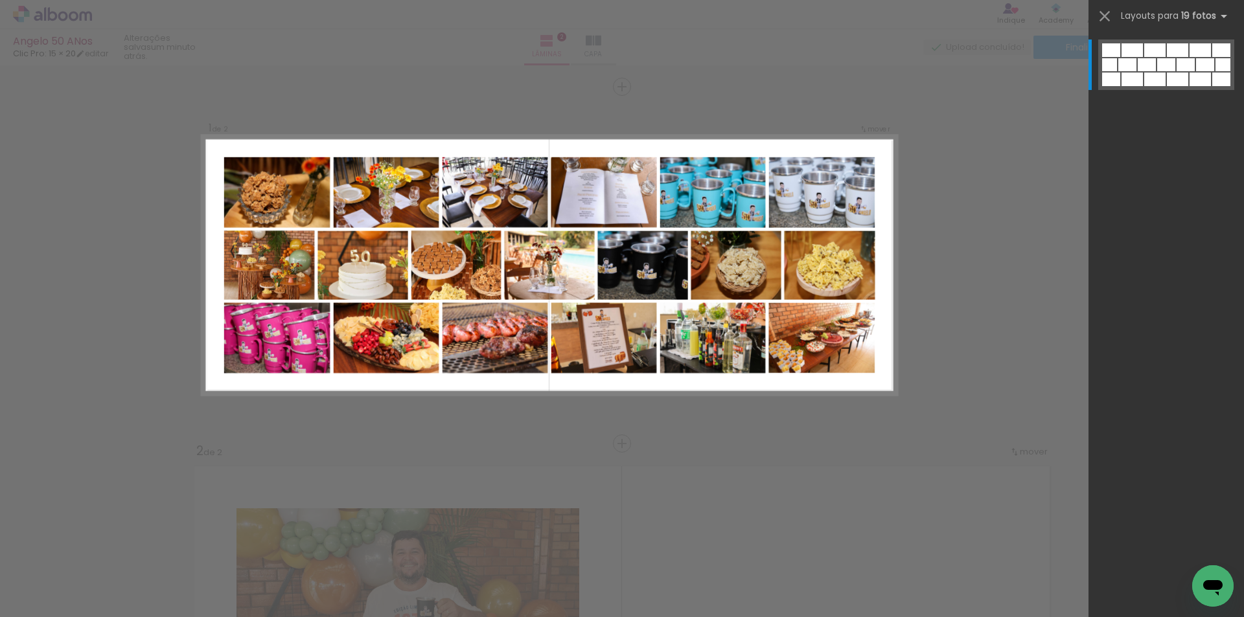
click at [1065, 317] on div "Confirmar Cancelar" at bounding box center [622, 616] width 1244 height 1102
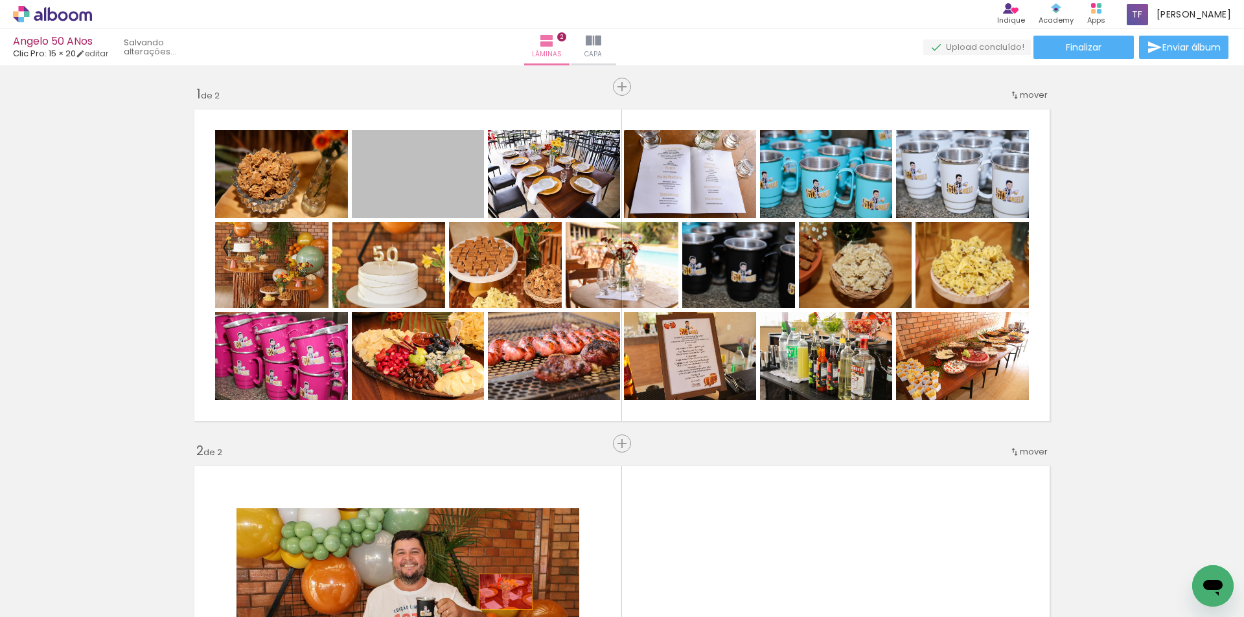
drag, startPoint x: 456, startPoint y: 223, endPoint x: 975, endPoint y: 487, distance: 582.8
click at [500, 592] on quentale-workspace at bounding box center [622, 308] width 1244 height 617
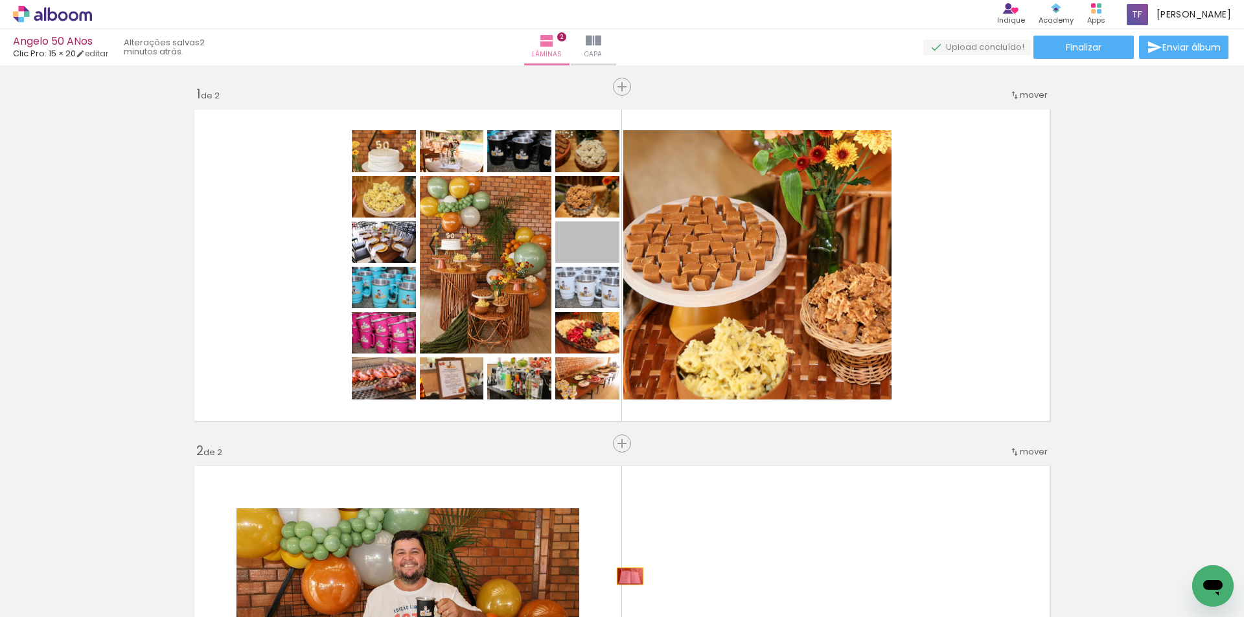
drag, startPoint x: 613, startPoint y: 259, endPoint x: 625, endPoint y: 590, distance: 331.2
click at [625, 590] on quentale-workspace at bounding box center [622, 308] width 1244 height 617
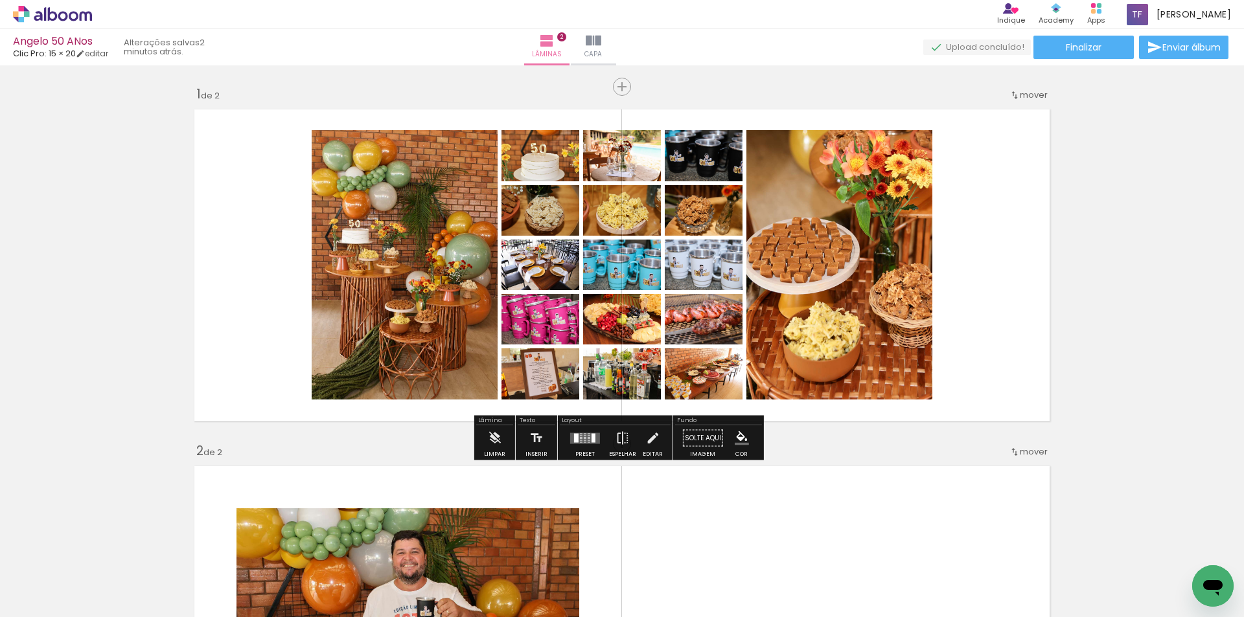
click at [591, 442] on div at bounding box center [593, 437] width 4 height 9
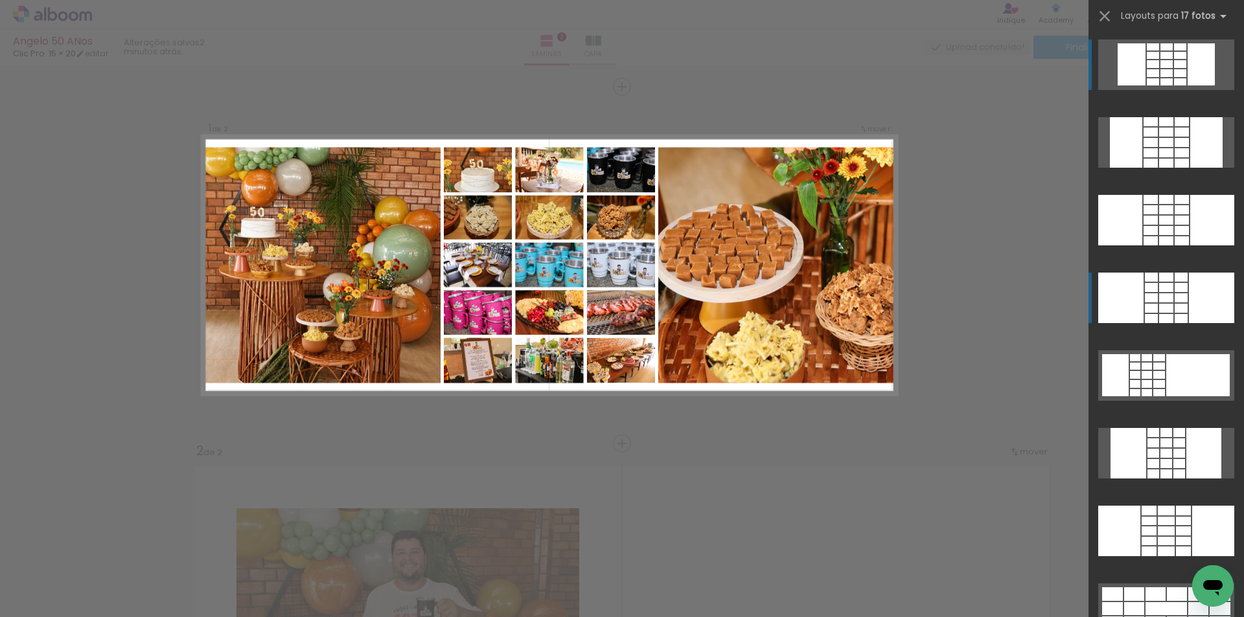
click at [1202, 168] on div at bounding box center [1206, 142] width 32 height 51
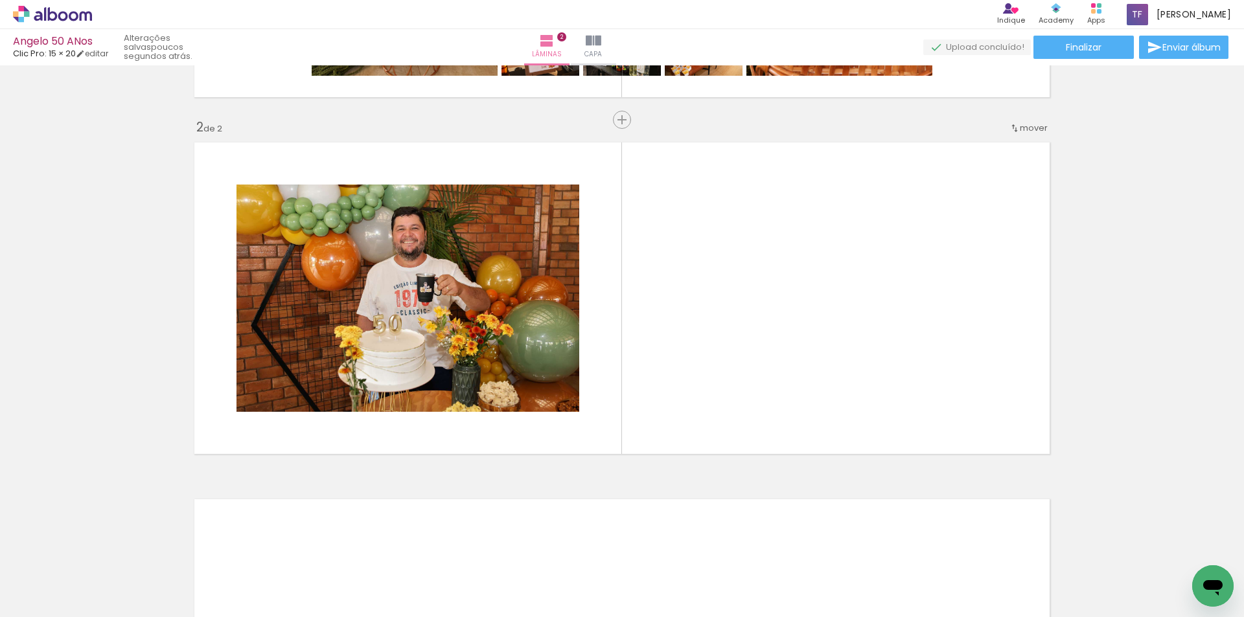
scroll to position [0, 6347]
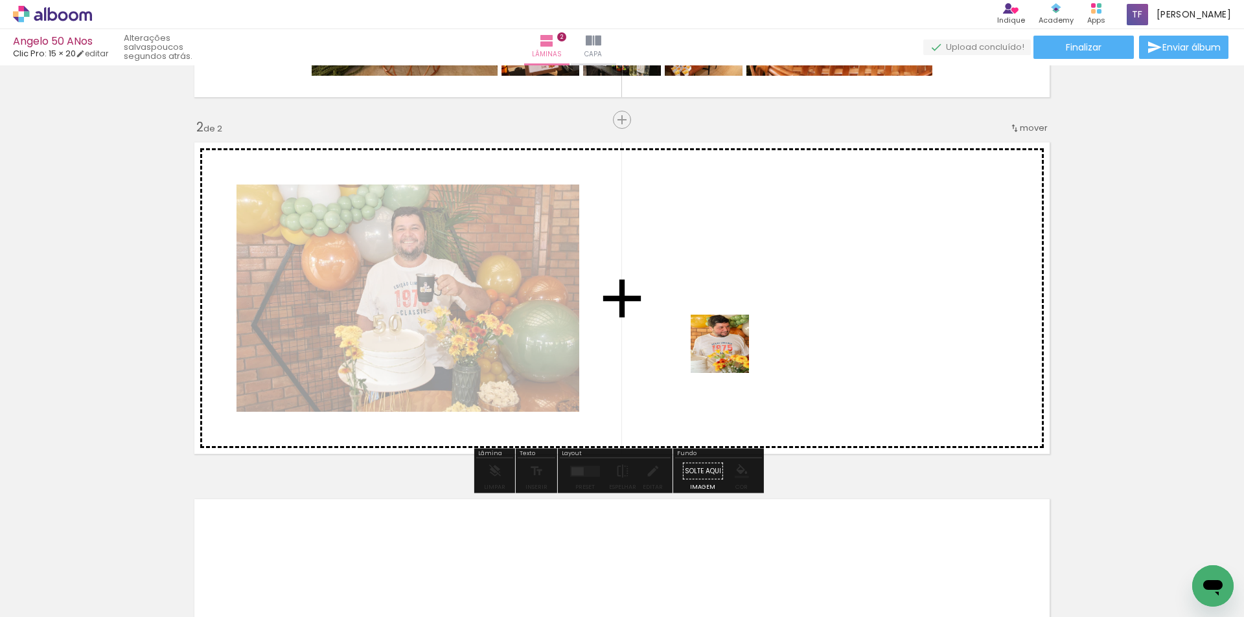
drag, startPoint x: 763, startPoint y: 581, endPoint x: 729, endPoint y: 345, distance: 238.8
click at [729, 345] on quentale-workspace at bounding box center [622, 308] width 1244 height 617
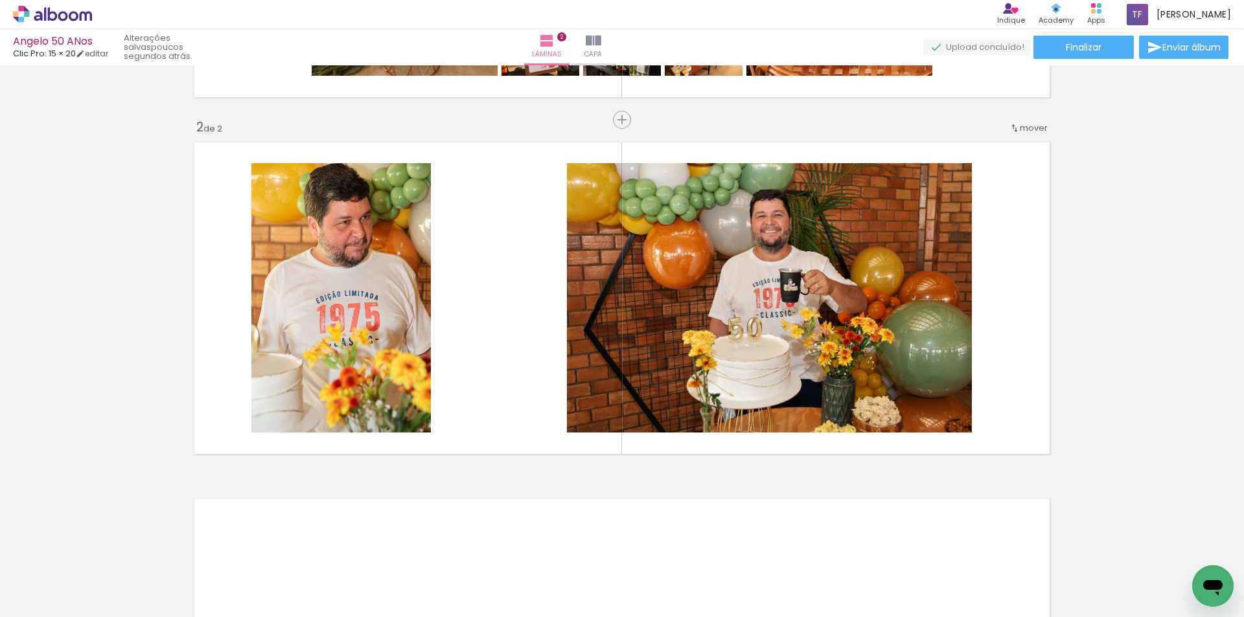
scroll to position [0, 5240]
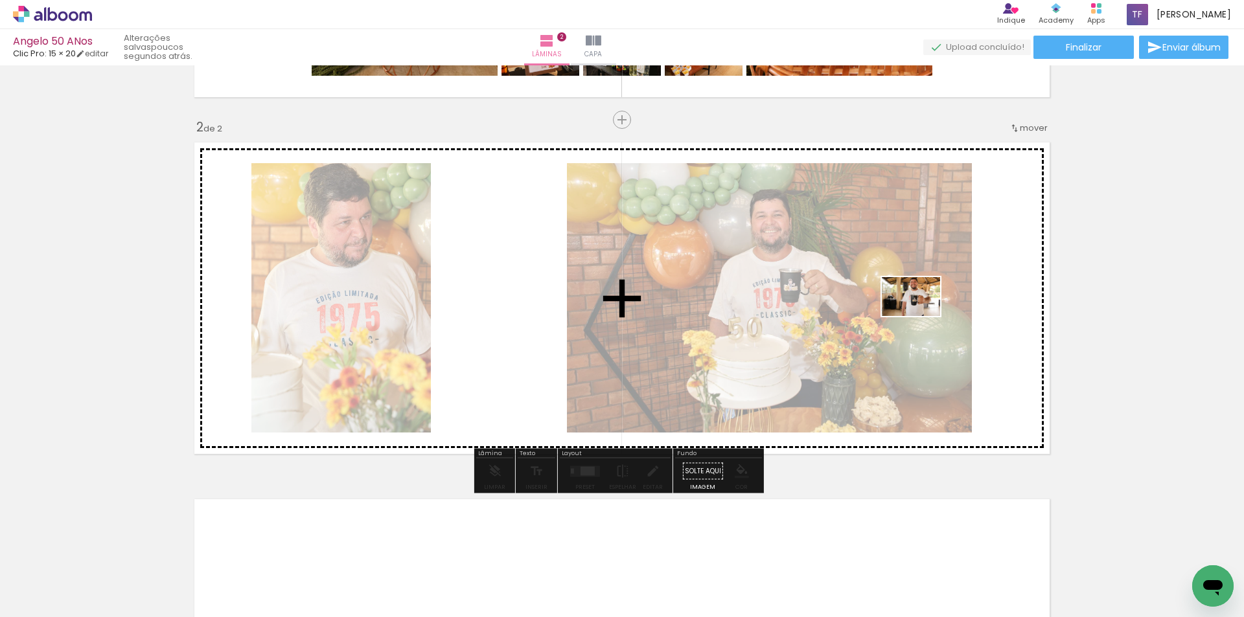
drag, startPoint x: 788, startPoint y: 574, endPoint x: 920, endPoint y: 316, distance: 289.7
click at [920, 316] on quentale-workspace at bounding box center [622, 308] width 1244 height 617
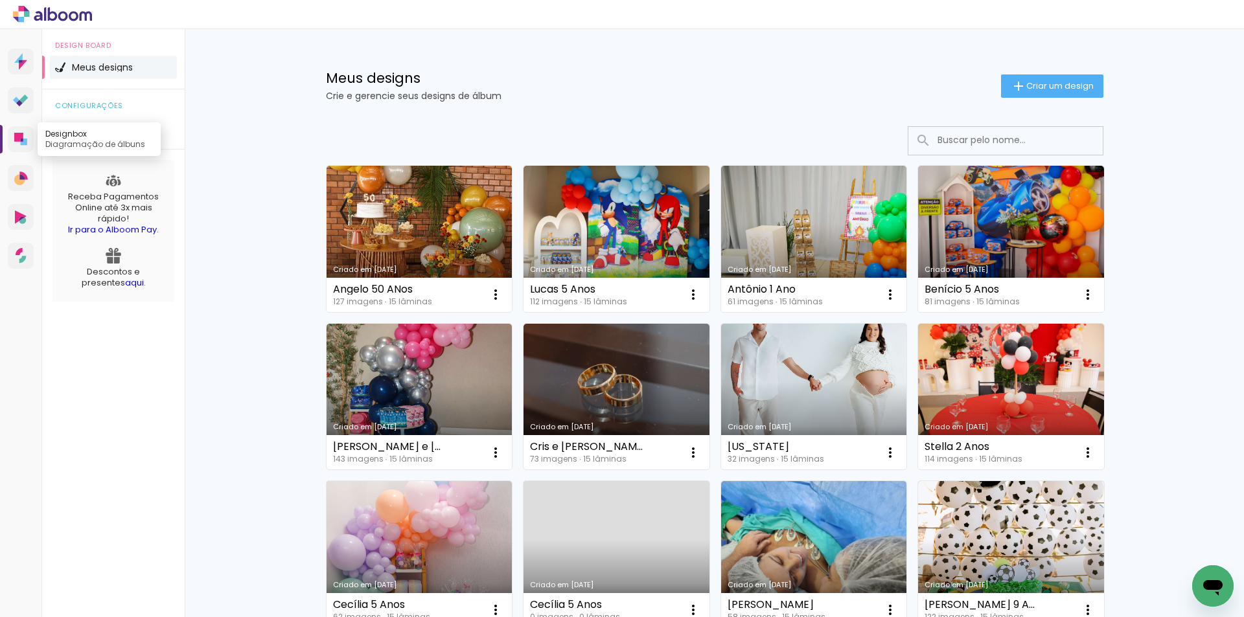
click at [15, 131] on link "Designbox Diagramação de álbuns" at bounding box center [21, 139] width 26 height 26
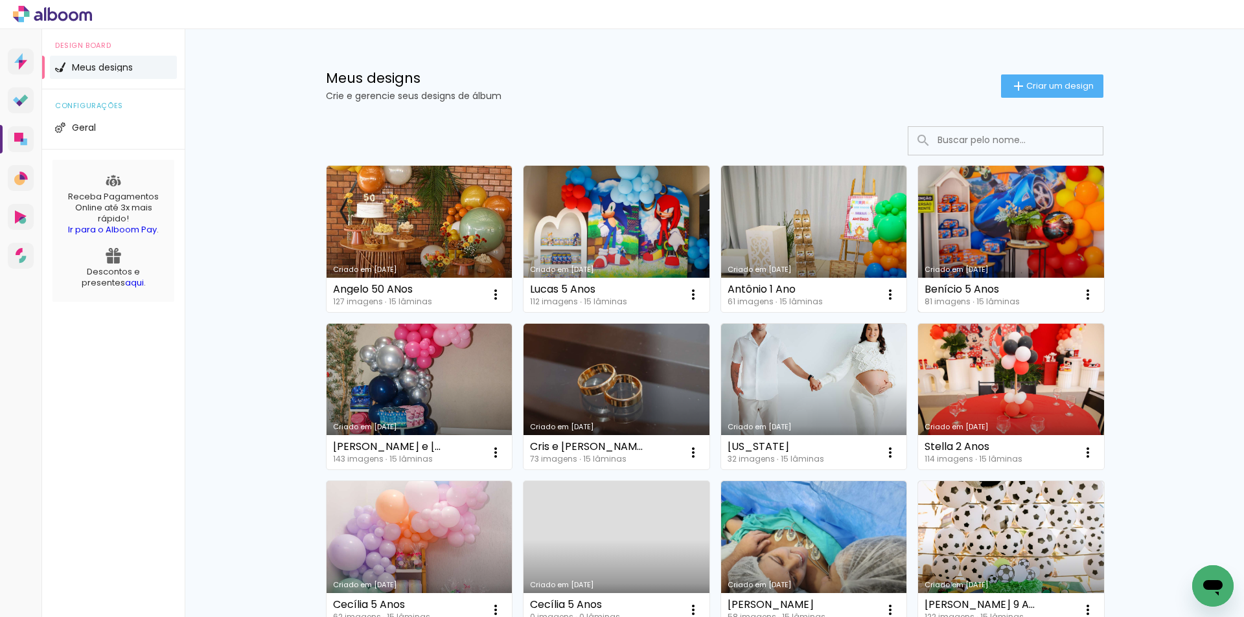
click at [1006, 208] on link "Criado em [DATE]" at bounding box center [1011, 239] width 186 height 146
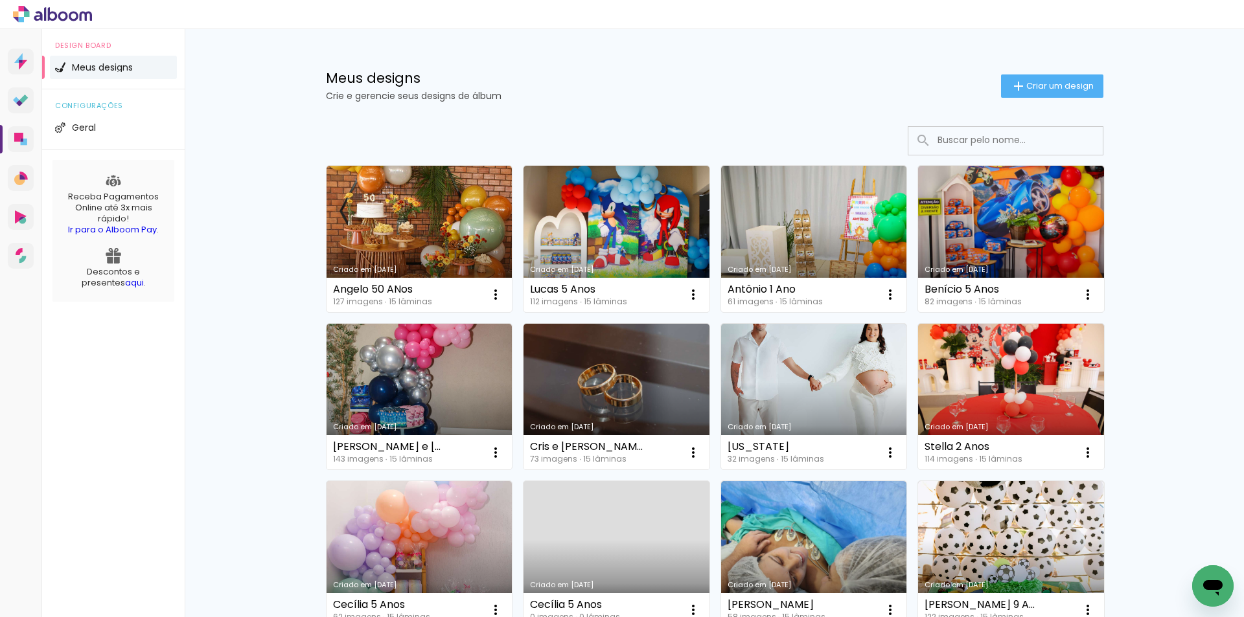
click at [23, 137] on icon at bounding box center [20, 139] width 13 height 13
click at [421, 203] on link "Criado em [DATE]" at bounding box center [419, 239] width 186 height 146
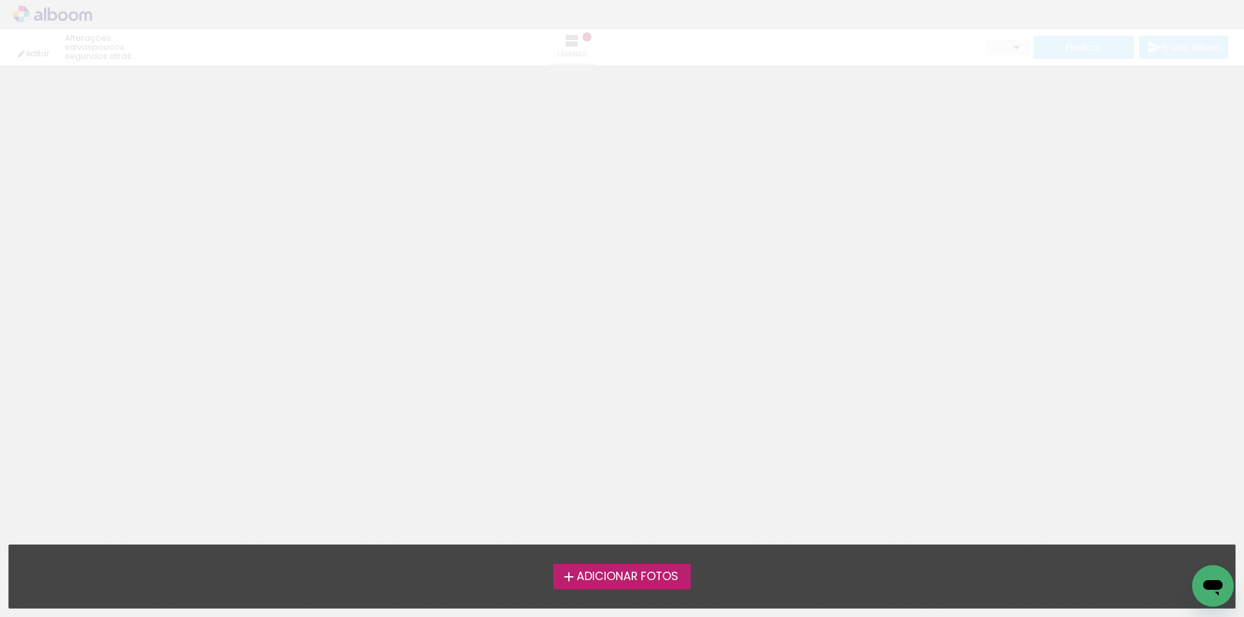
type input "0"
type input "JPG"
type input "Alta, 300 DPI"
